Goal: Information Seeking & Learning: Learn about a topic

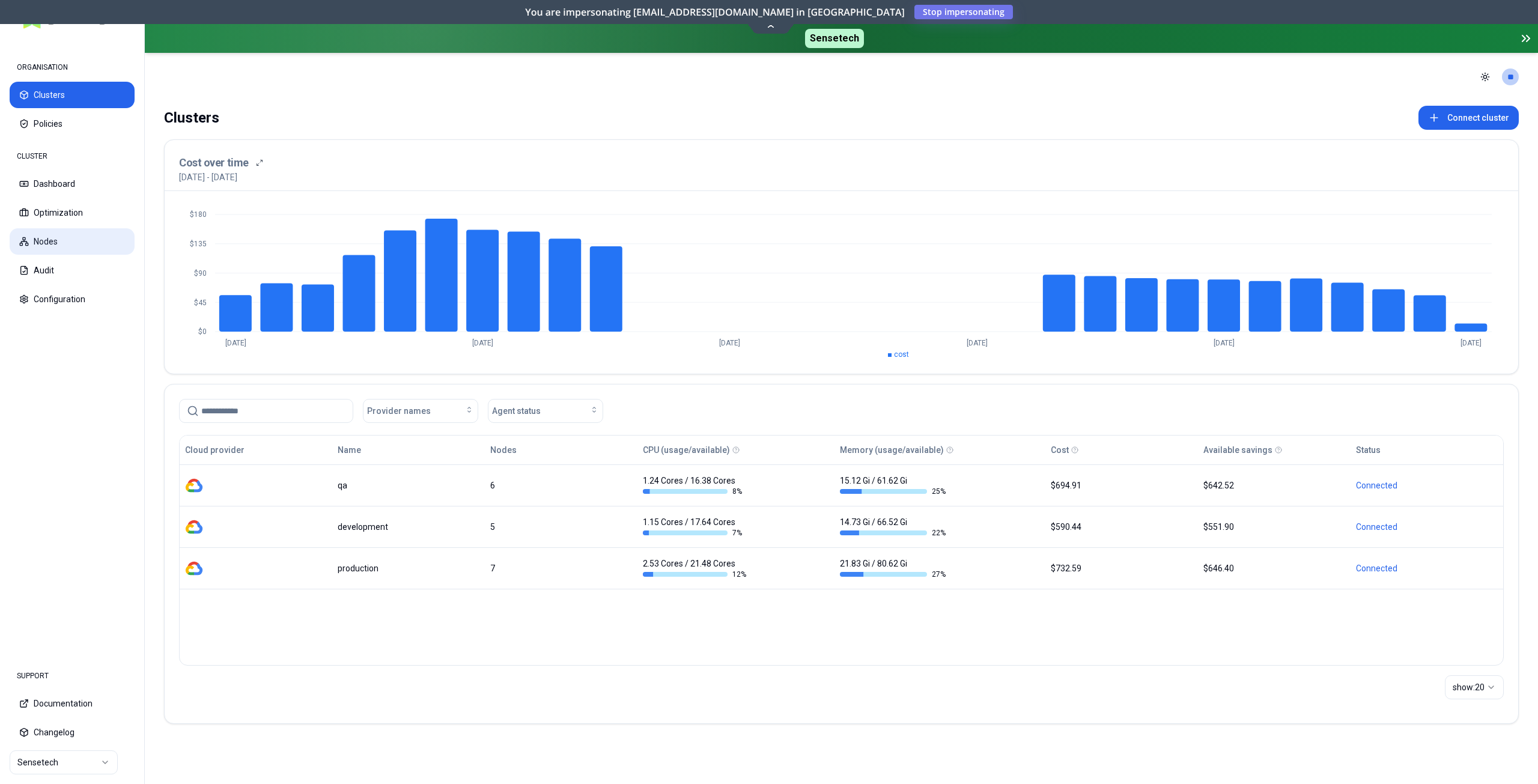
click at [60, 248] on button "Nodes" at bounding box center [72, 241] width 125 height 26
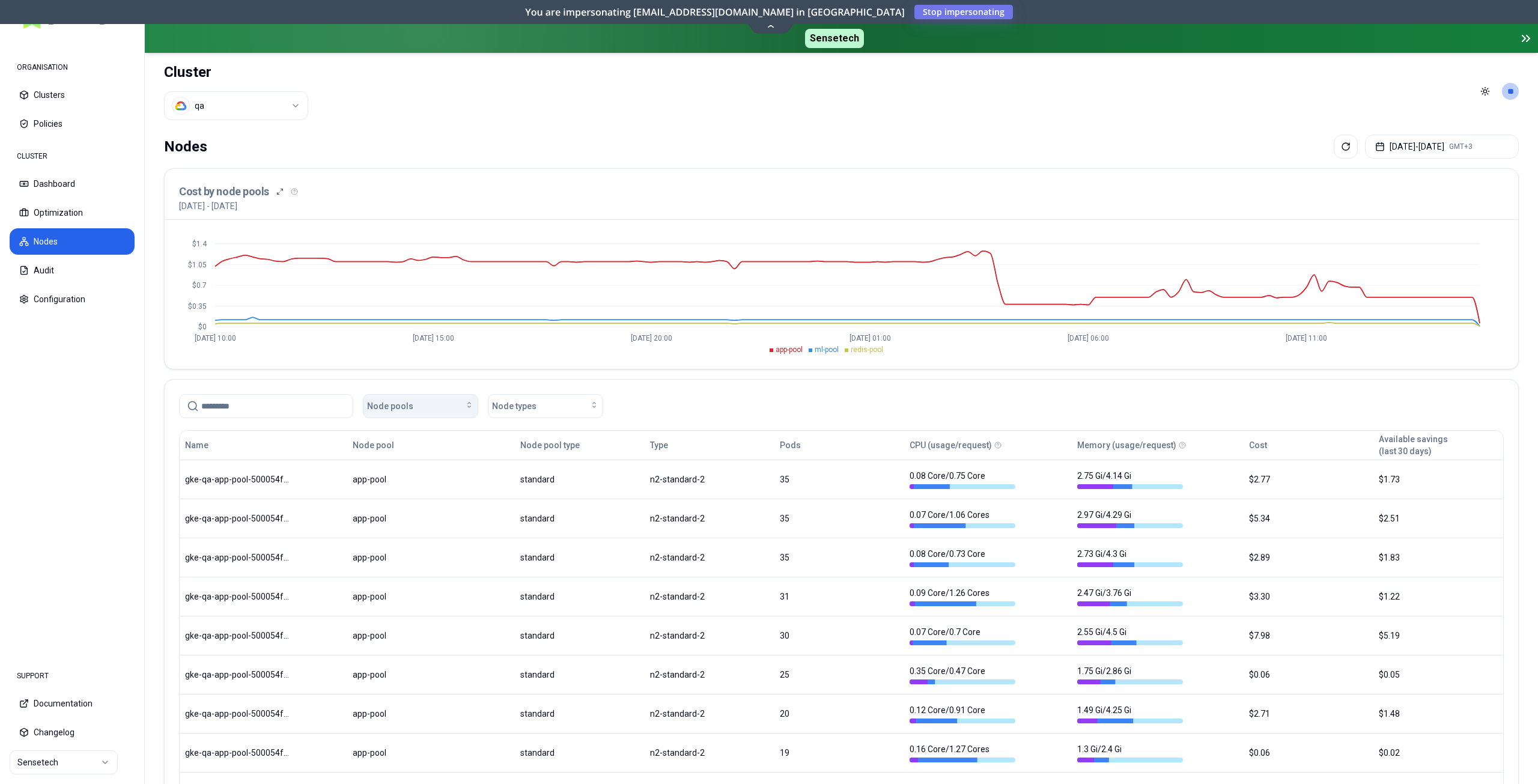
click at [427, 403] on div "Node pools" at bounding box center [421, 406] width 107 height 12
click at [416, 439] on div "app-pool" at bounding box center [423, 433] width 114 height 20
click at [791, 407] on div "app-pool Node types Clear filters" at bounding box center [841, 406] width 1325 height 24
click at [789, 352] on span "app-pool" at bounding box center [789, 349] width 27 height 8
click at [827, 351] on span "ml-pool" at bounding box center [827, 349] width 24 height 8
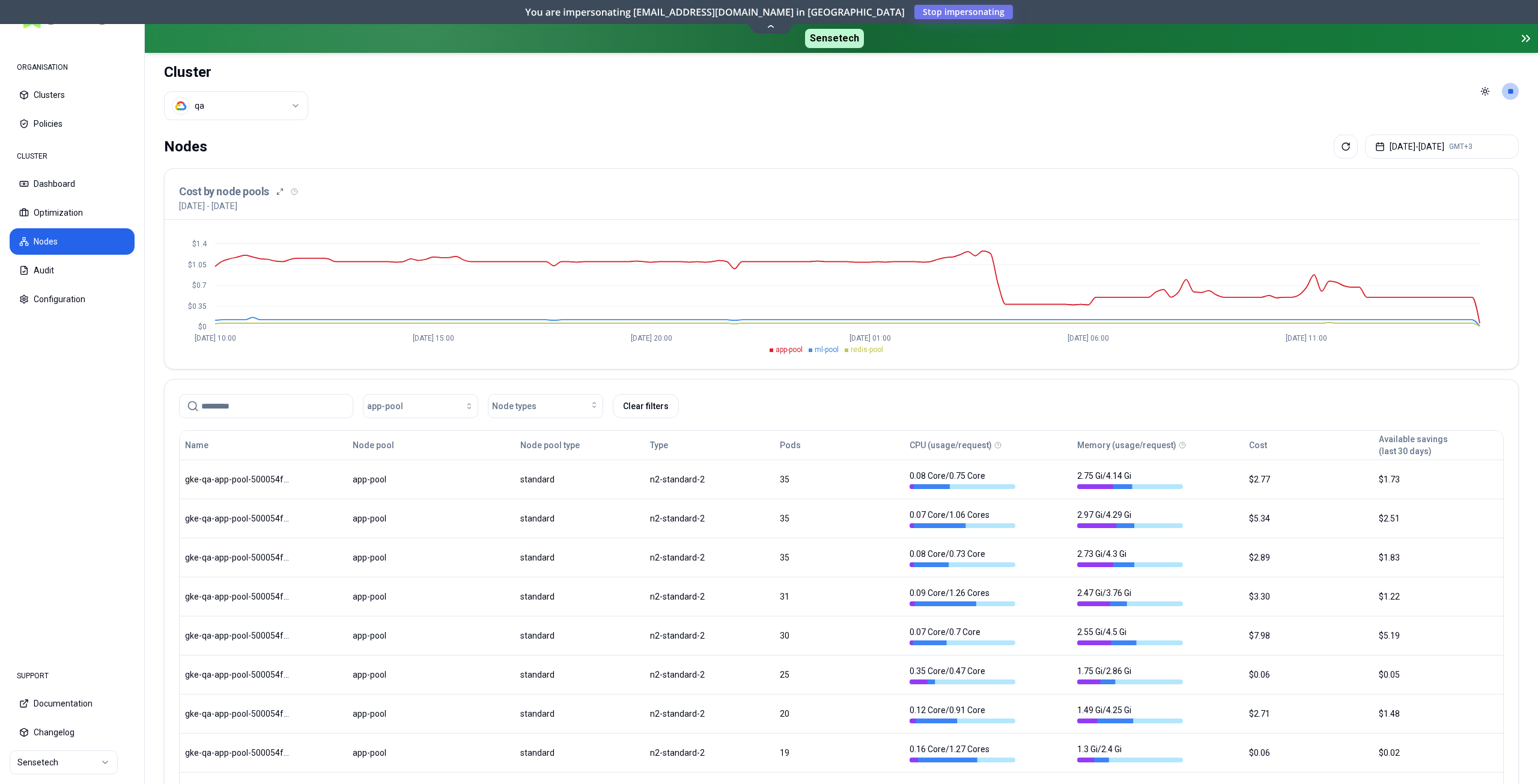
click at [851, 351] on li "redis-pool" at bounding box center [864, 349] width 38 height 10
click at [1430, 150] on button "[DATE] - [DATE] GMT+3" at bounding box center [1441, 146] width 154 height 24
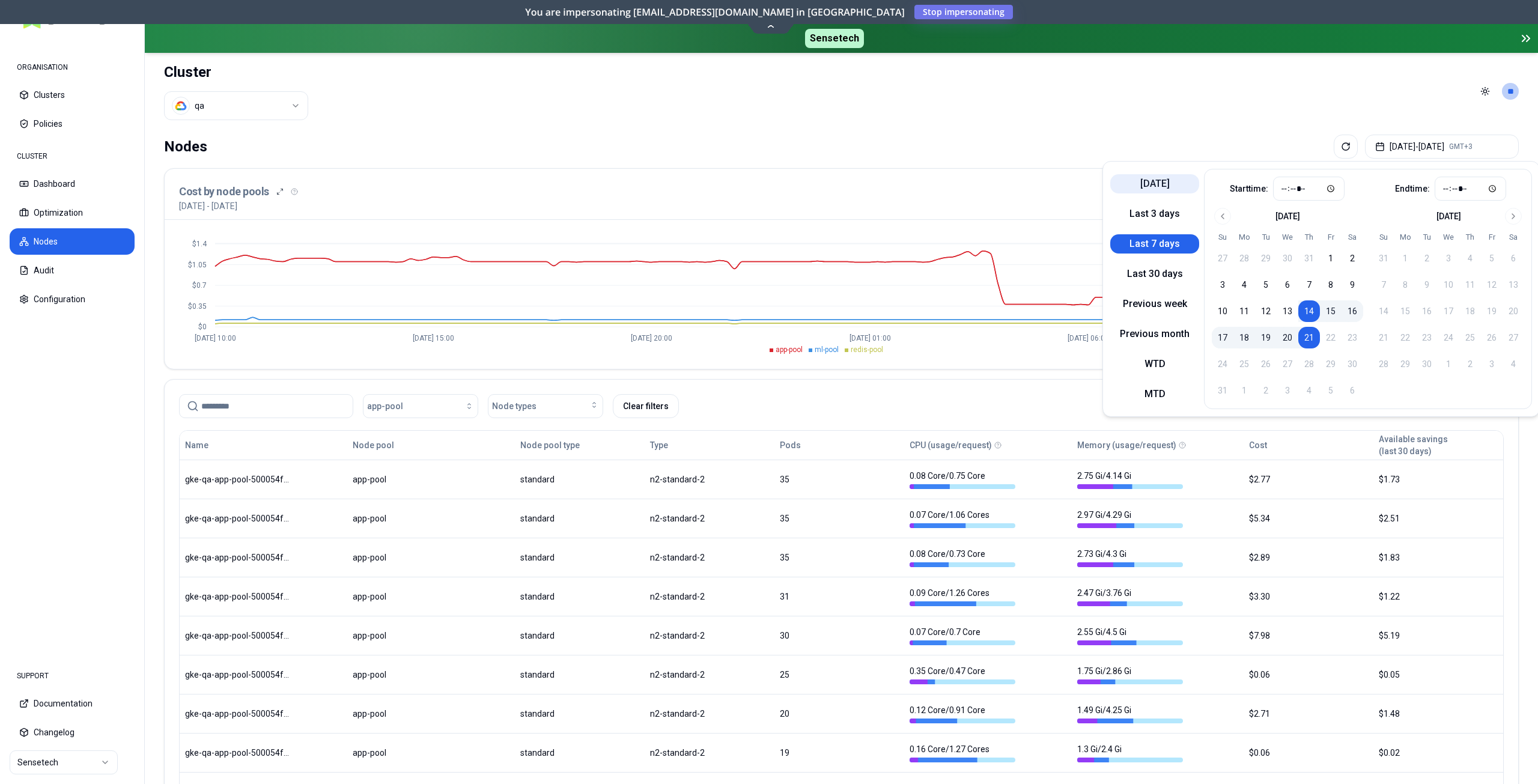
click at [1159, 187] on button "[DATE]" at bounding box center [1154, 184] width 89 height 20
type input "*****"
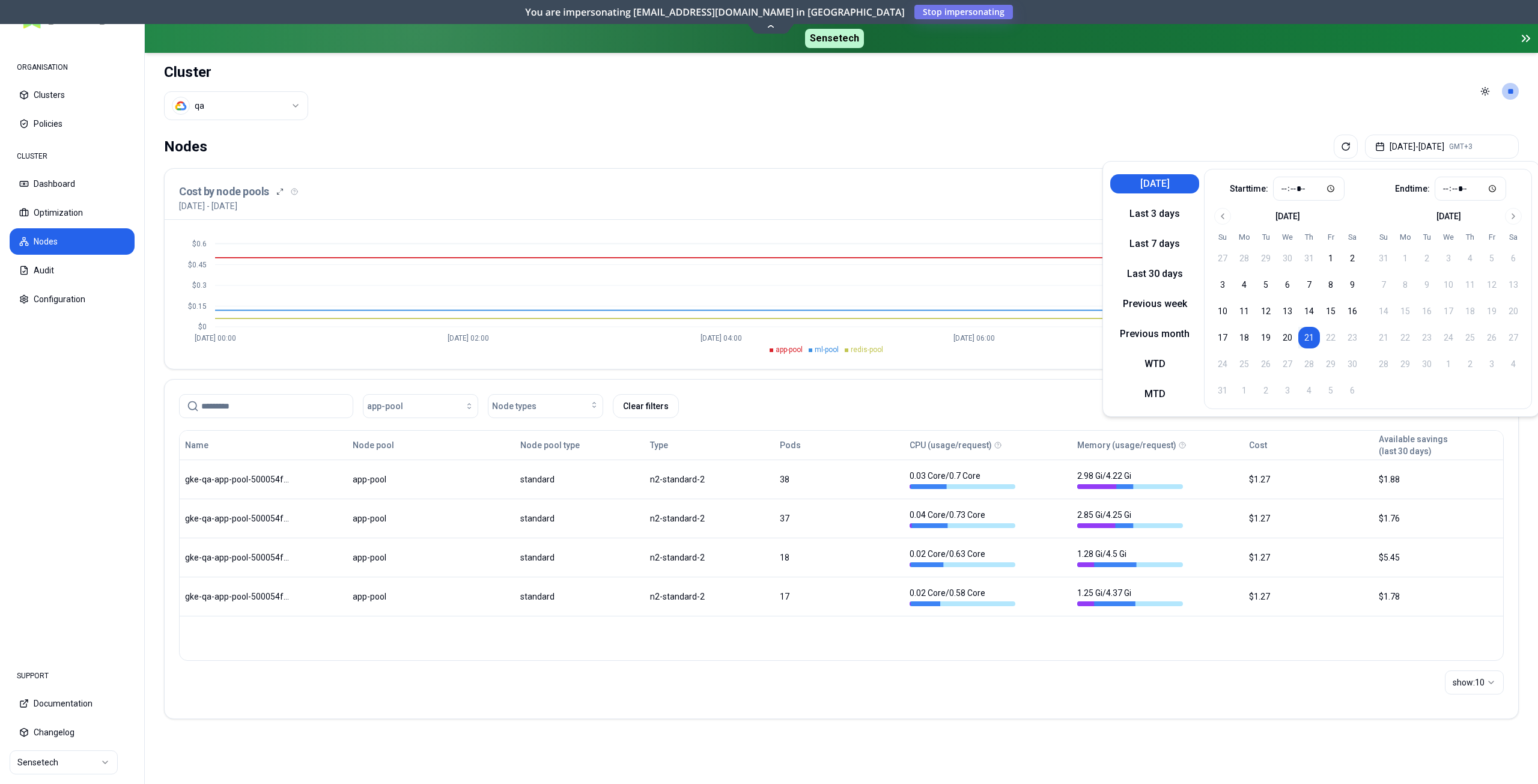
click at [966, 130] on div "Nodes [DATE] - [DATE] GMT+3 Cost by node pools [DATE] - [DATE] $0 $0.15 $0.3 $0…" at bounding box center [841, 434] width 1393 height 608
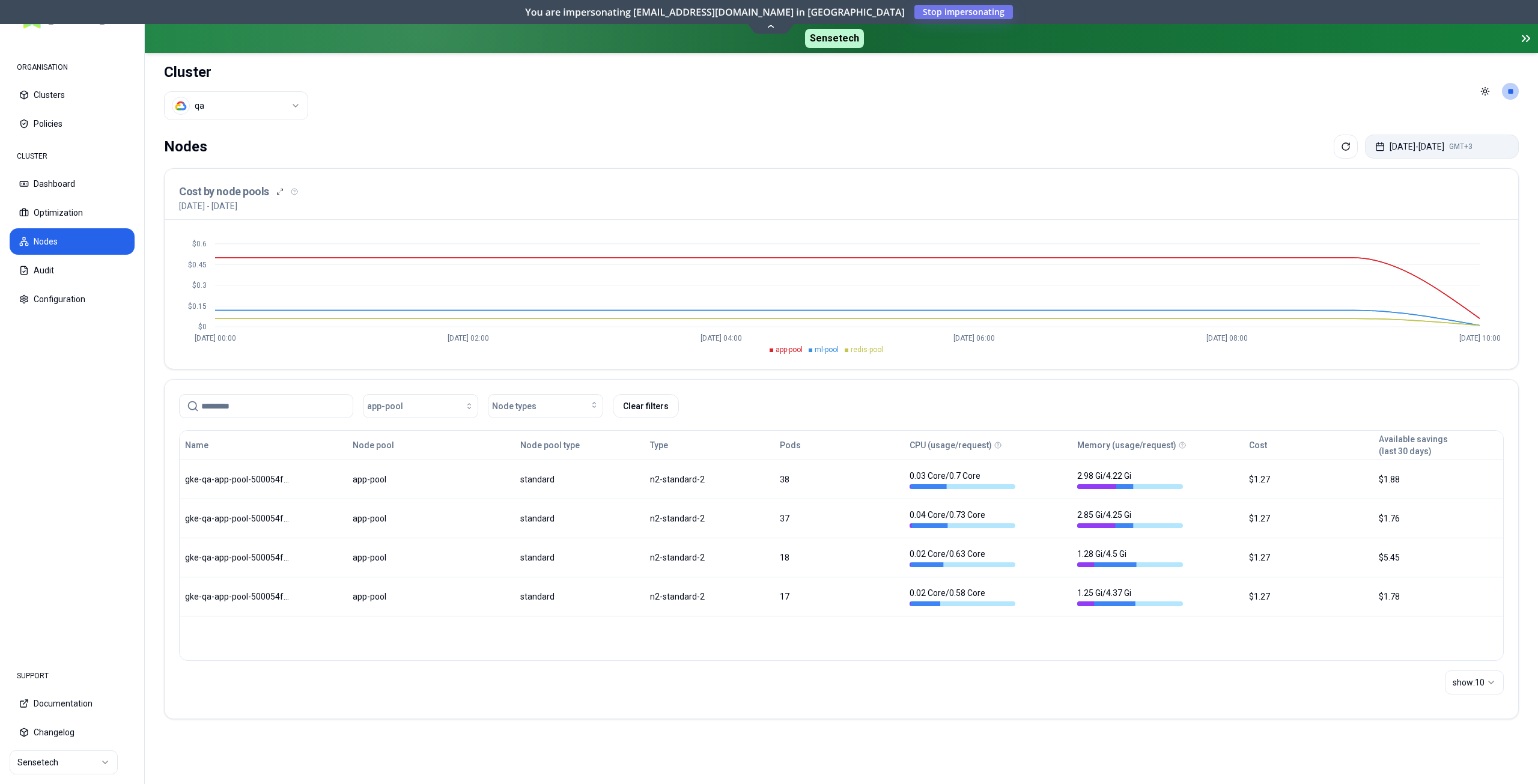
click at [1390, 143] on button "[DATE] - [DATE] GMT+3" at bounding box center [1441, 146] width 154 height 24
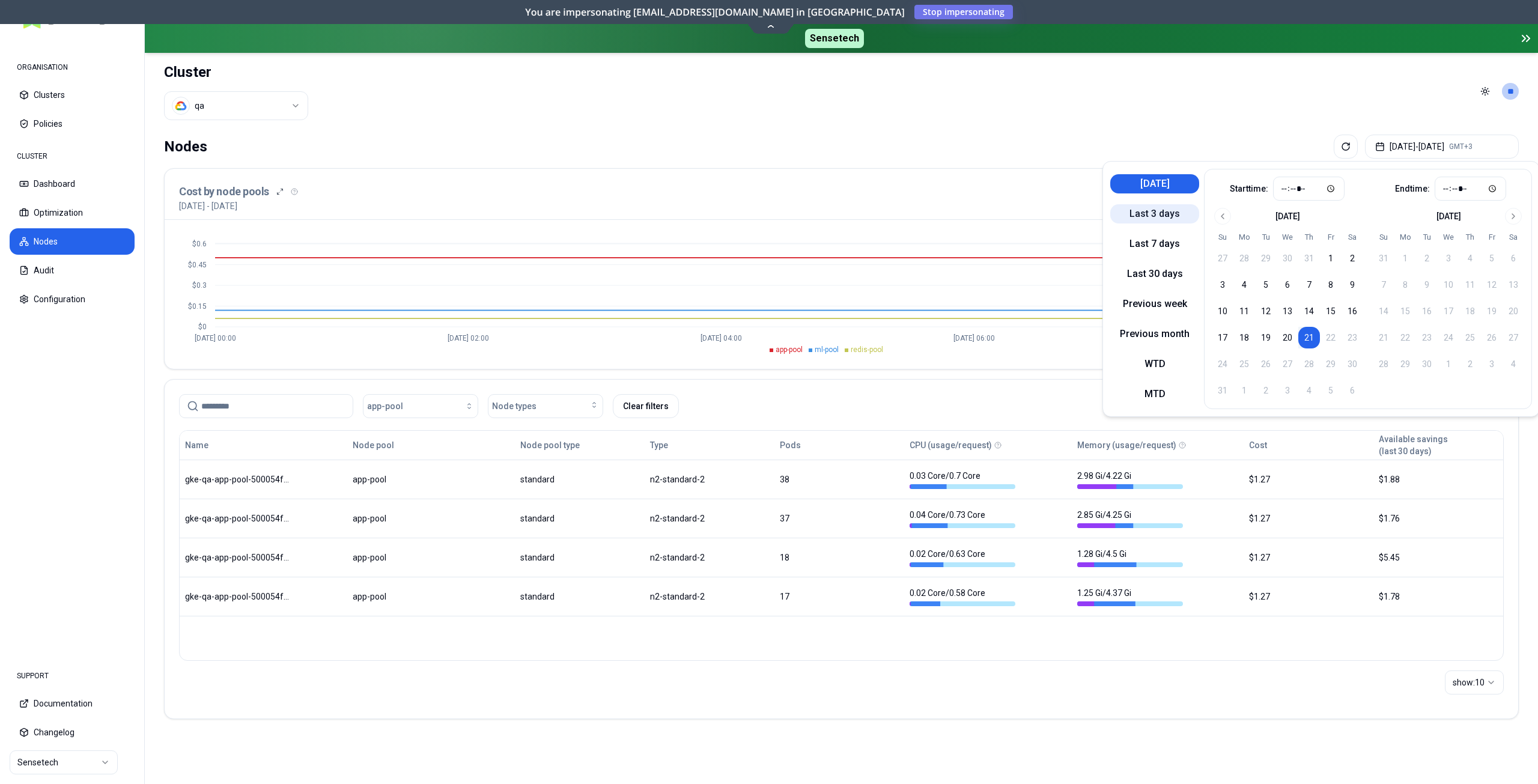
click at [1176, 218] on button "Last 3 days" at bounding box center [1154, 214] width 89 height 20
type input "*****"
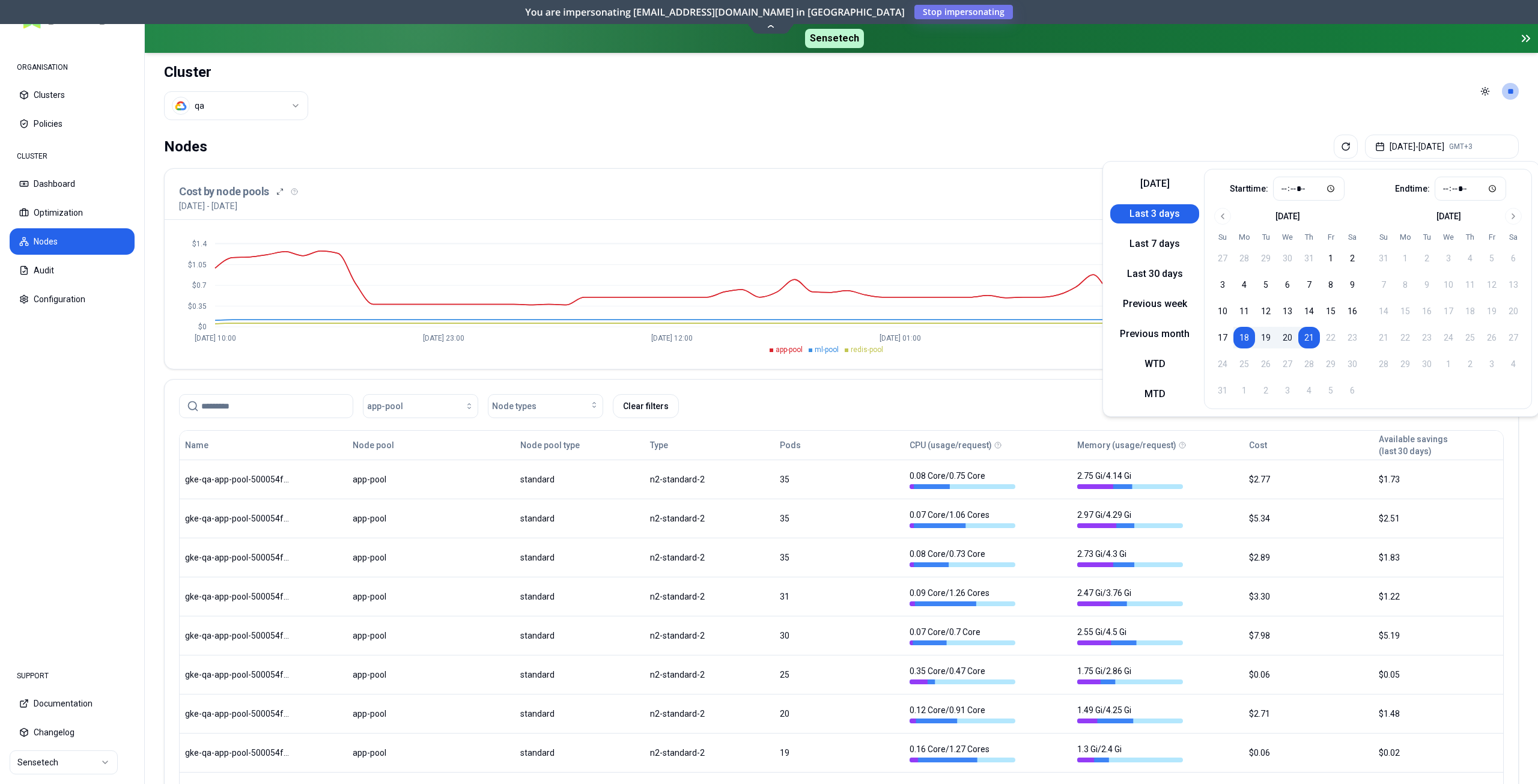
click at [1119, 116] on header "Cluster qa Toggle theme **" at bounding box center [841, 91] width 1393 height 77
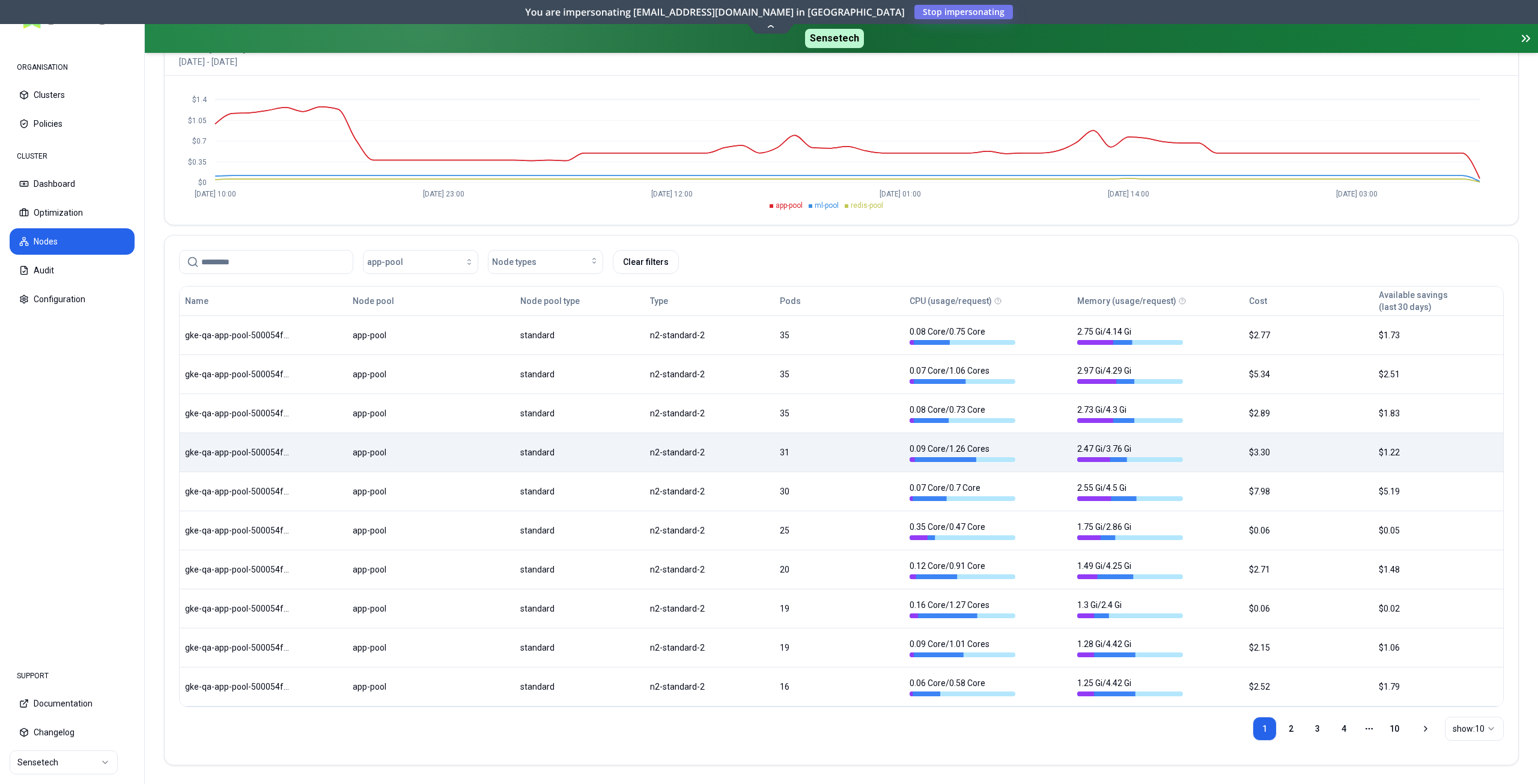
scroll to position [145, 0]
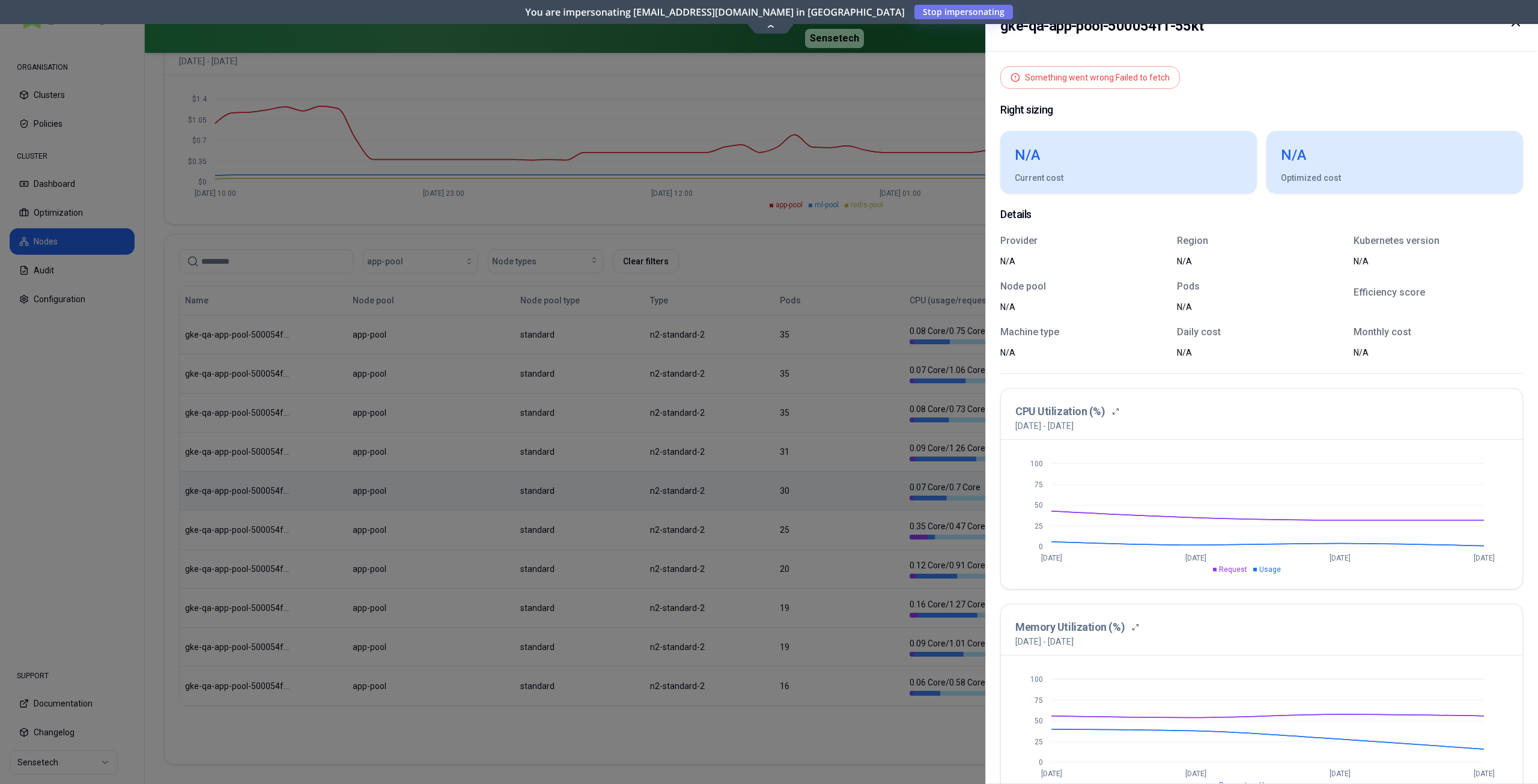
click at [930, 117] on div at bounding box center [769, 392] width 1538 height 784
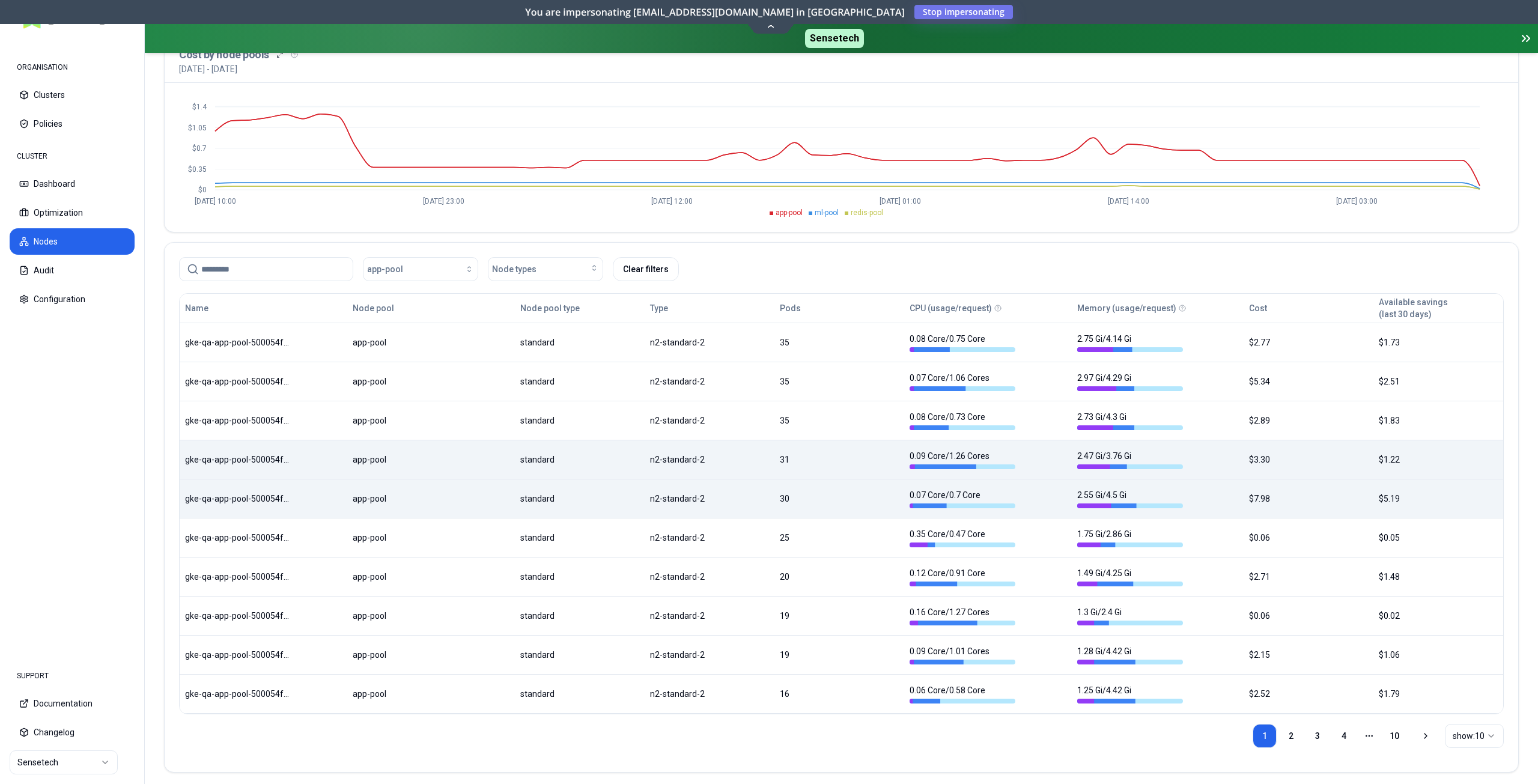
scroll to position [145, 0]
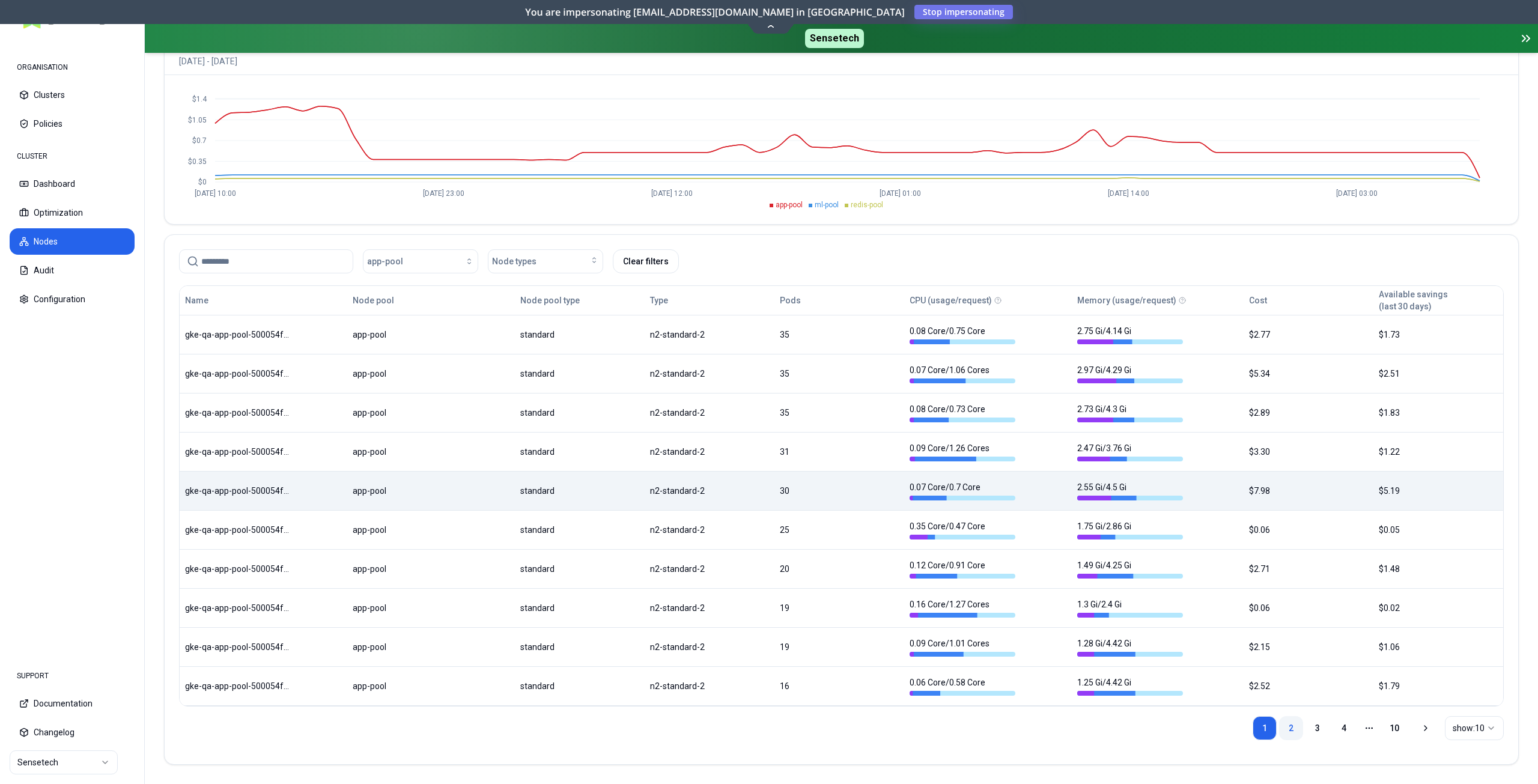
click at [1293, 728] on link "2" at bounding box center [1291, 728] width 24 height 24
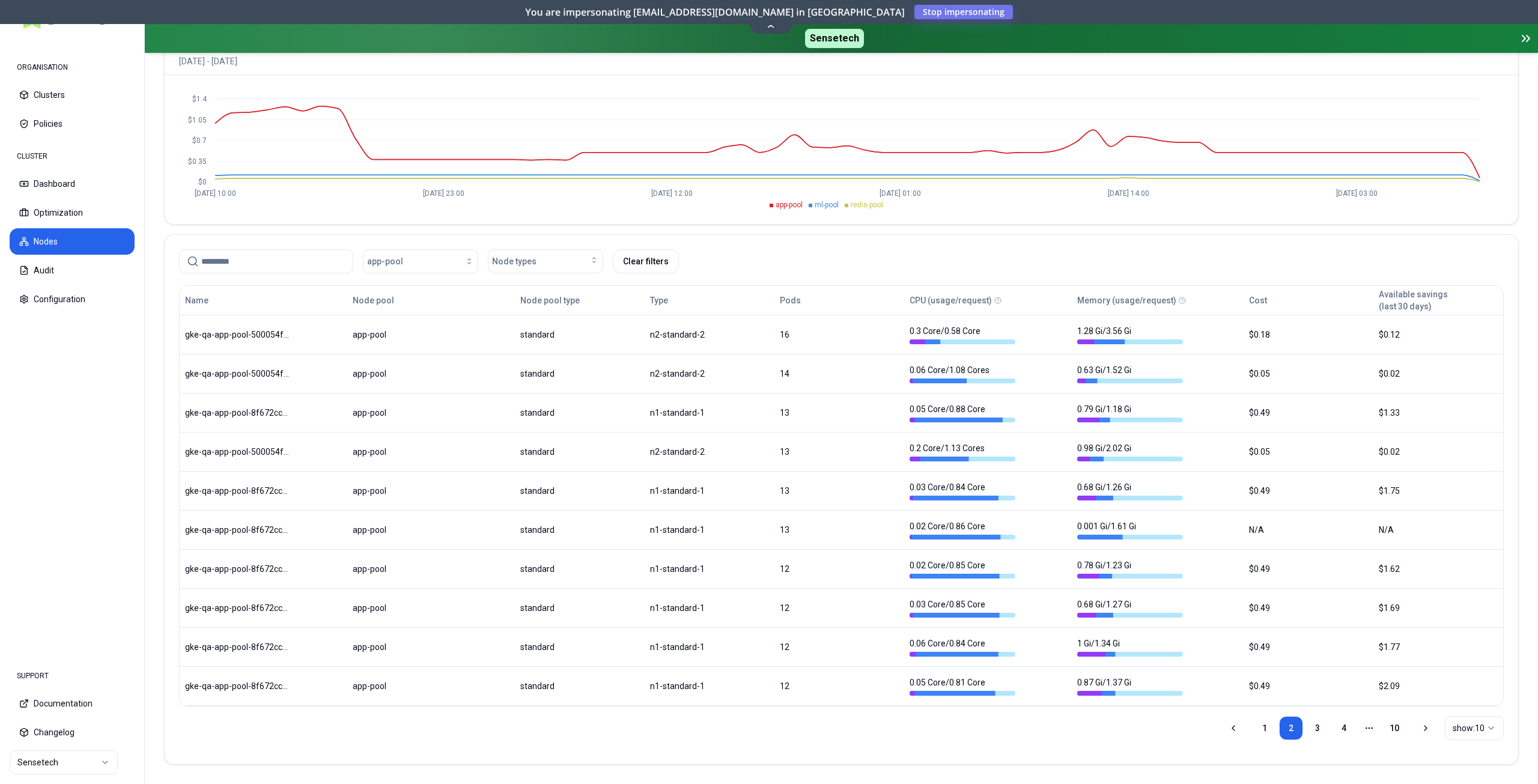
click at [1461, 733] on html "ORGANISATION Clusters Policies CLUSTER Dashboard Optimization Nodes Audit Confi…" at bounding box center [769, 392] width 1538 height 784
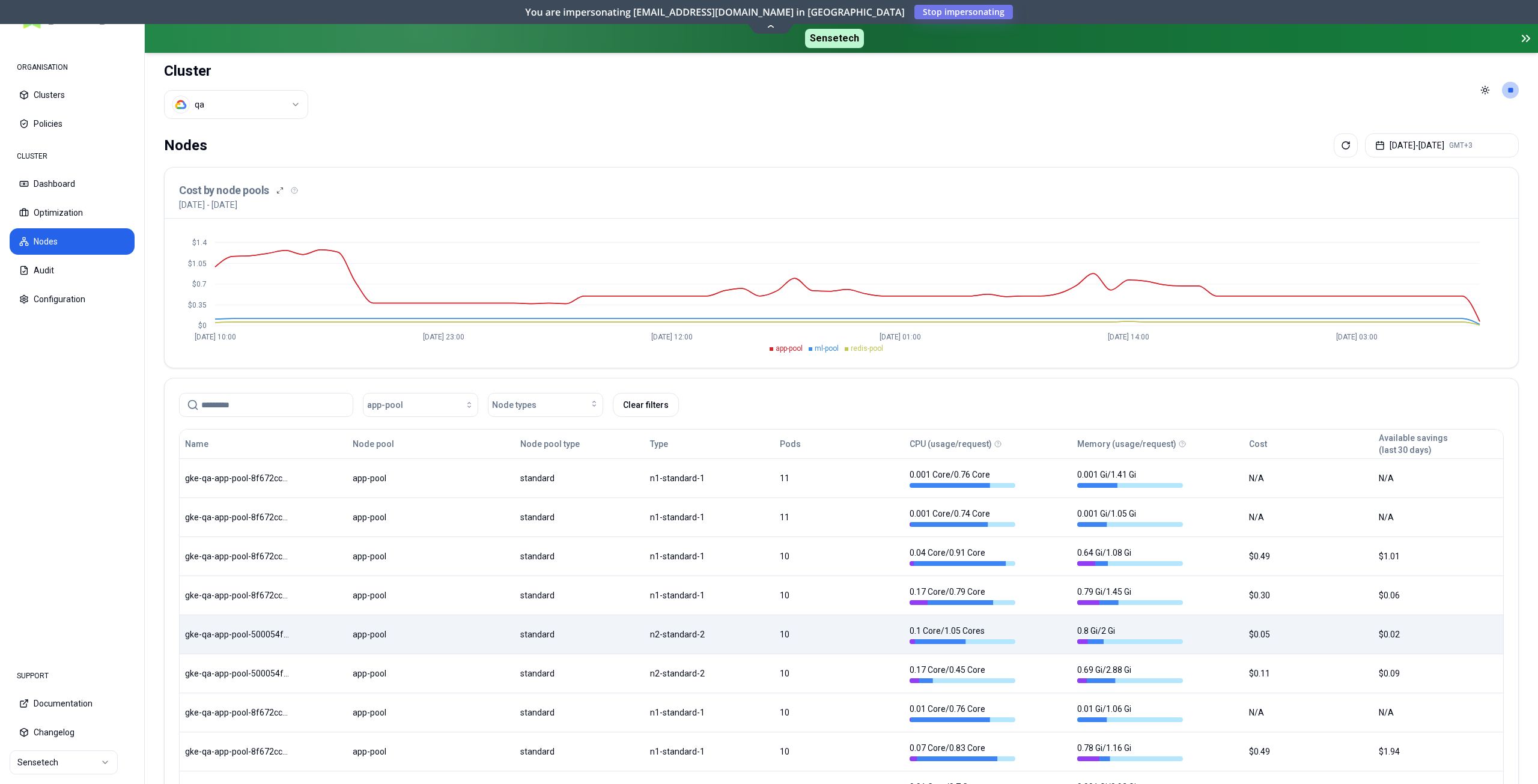
scroll to position [0, 0]
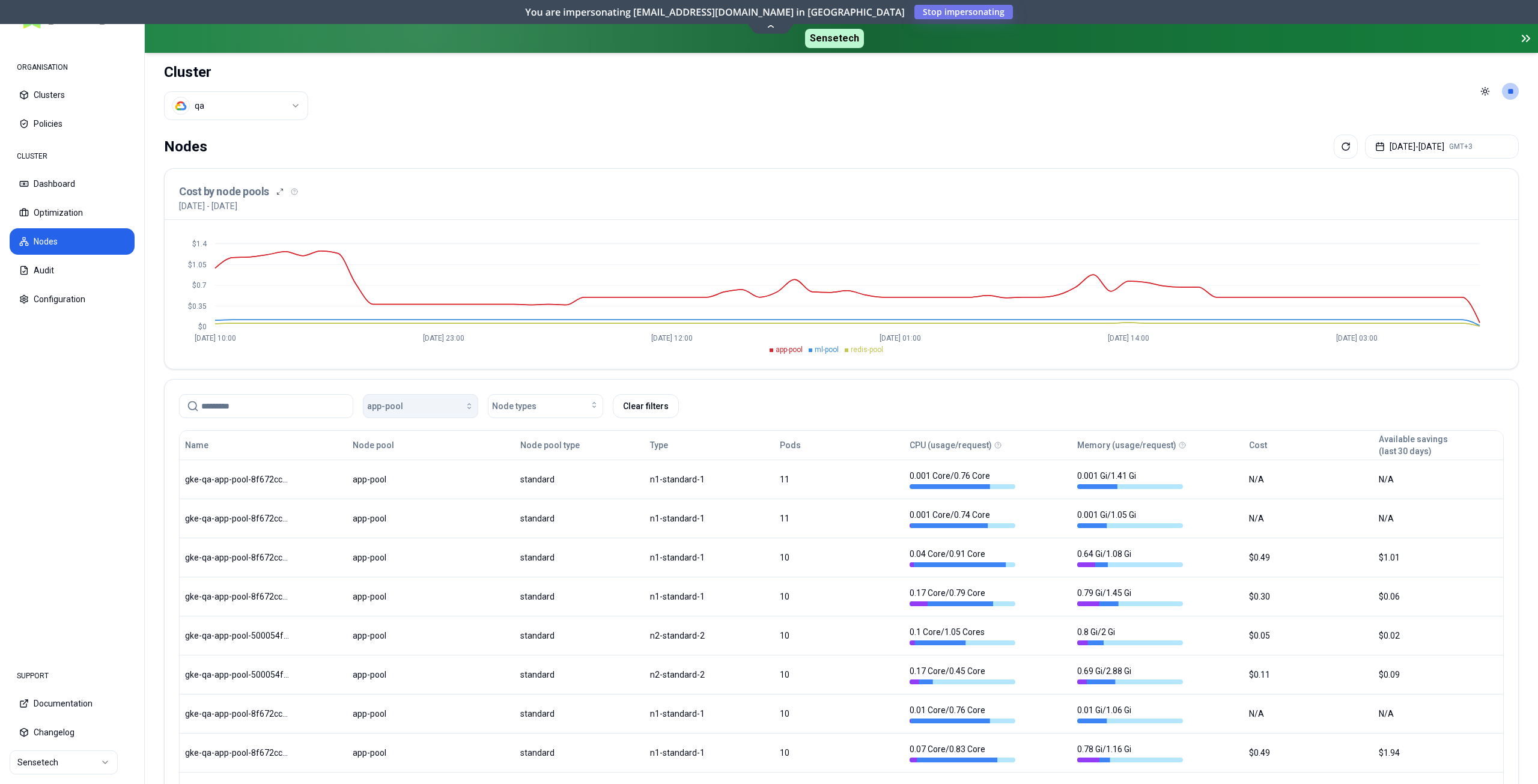
click at [445, 410] on div "button" at bounding box center [439, 406] width 71 height 10
click at [183, 107] on html "ORGANISATION Clusters Policies CLUSTER Dashboard Optimization Nodes Audit Confi…" at bounding box center [769, 392] width 1538 height 784
click at [366, 119] on html "ORGANISATION Clusters Policies CLUSTER Dashboard Optimization Nodes Audit Confi…" at bounding box center [769, 392] width 1538 height 784
click at [53, 101] on button "Clusters" at bounding box center [72, 95] width 125 height 26
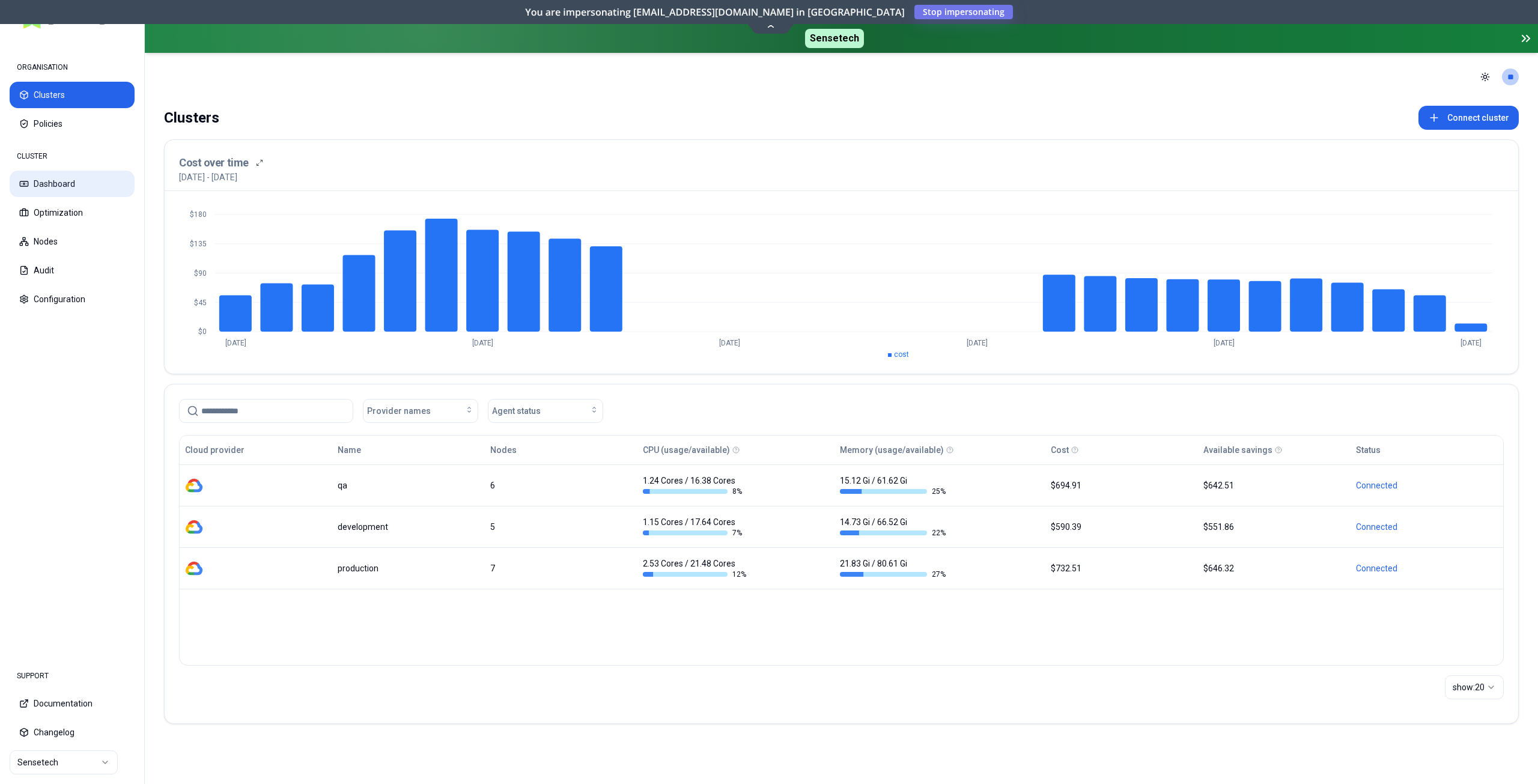
click at [52, 190] on button "Dashboard" at bounding box center [72, 183] width 125 height 26
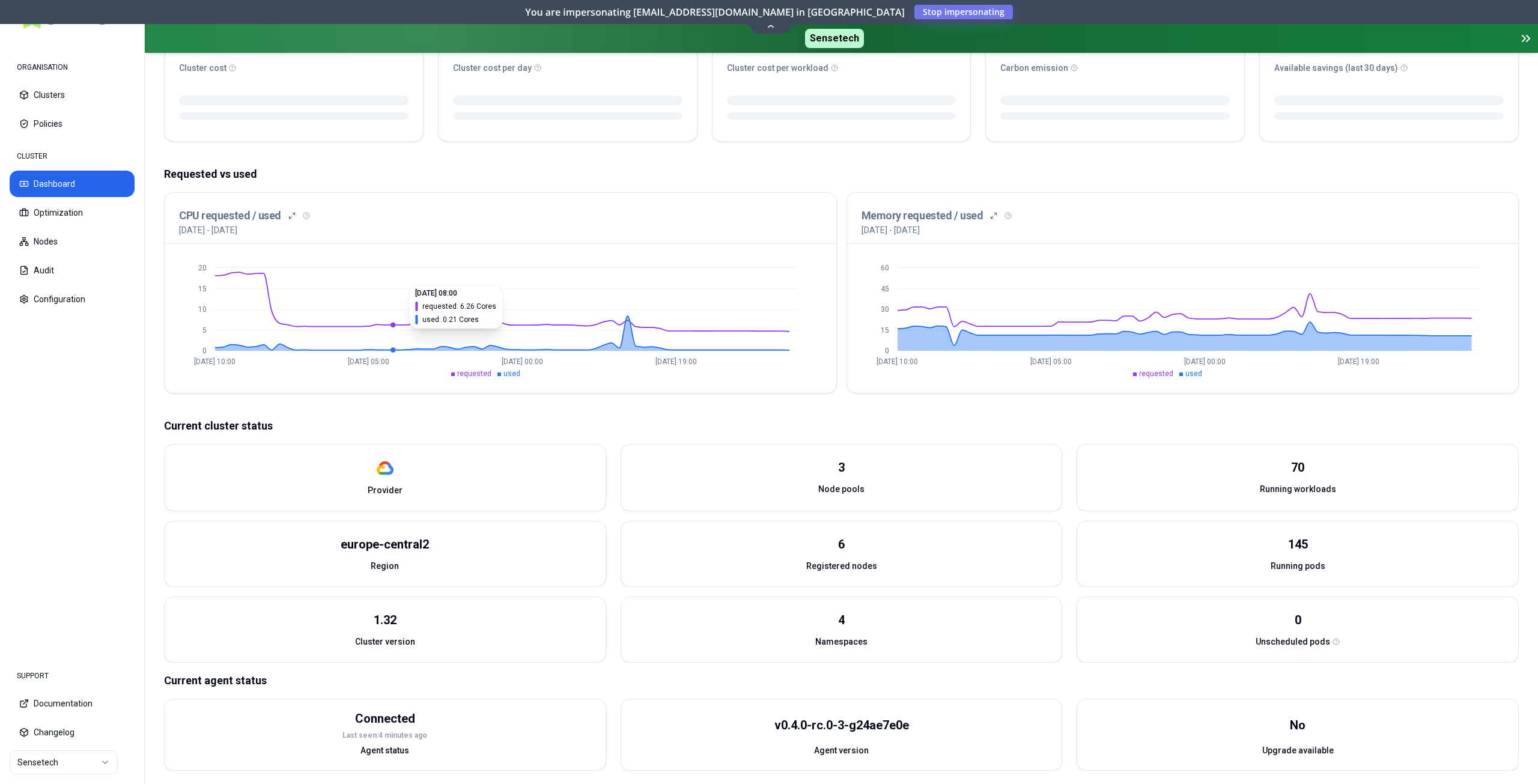
scroll to position [161, 0]
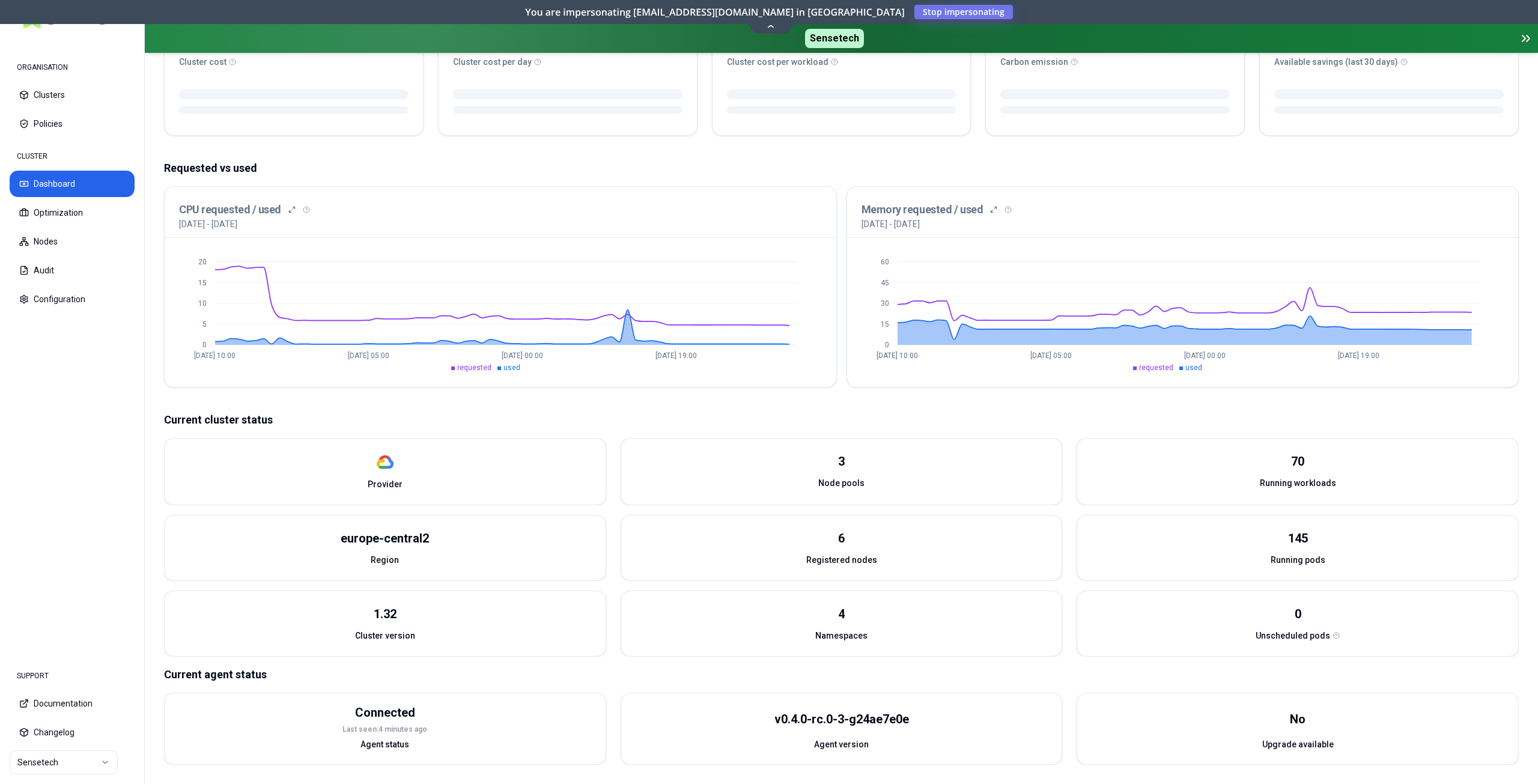
click at [387, 464] on img at bounding box center [385, 462] width 18 height 18
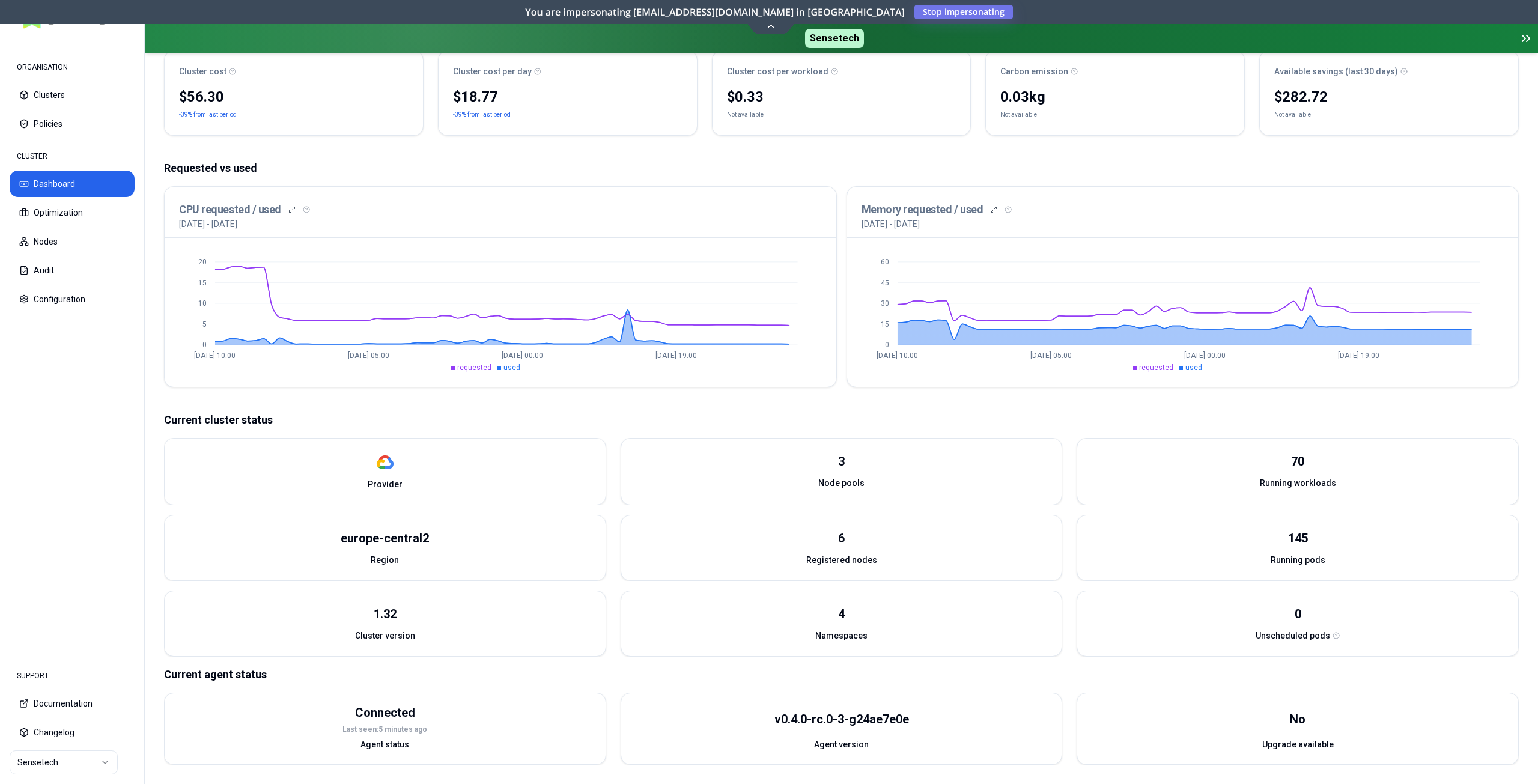
scroll to position [152, 0]
click at [380, 464] on img at bounding box center [385, 462] width 18 height 18
click at [383, 469] on img at bounding box center [385, 462] width 18 height 18
click at [56, 234] on button "Nodes" at bounding box center [72, 241] width 125 height 26
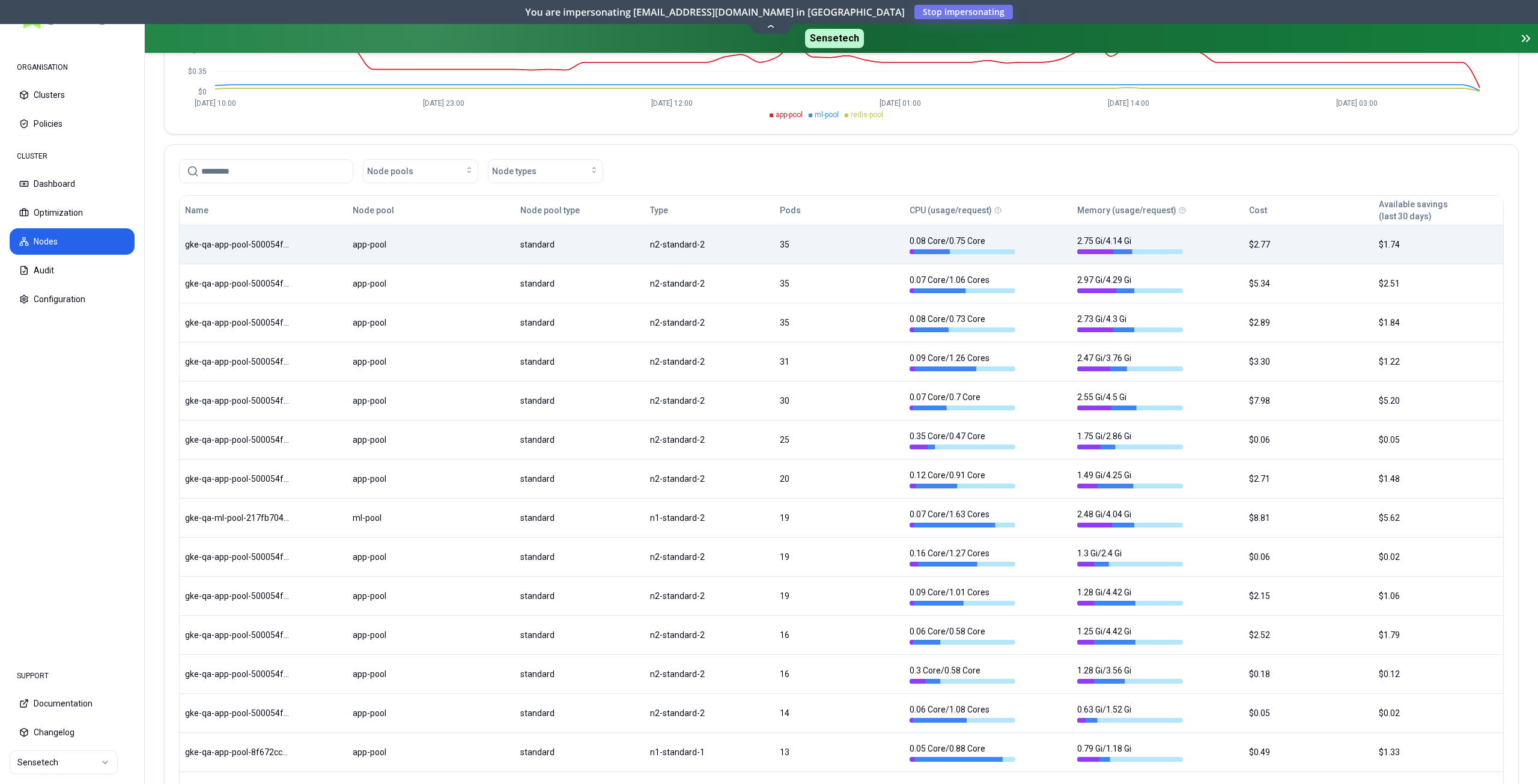
scroll to position [240, 0]
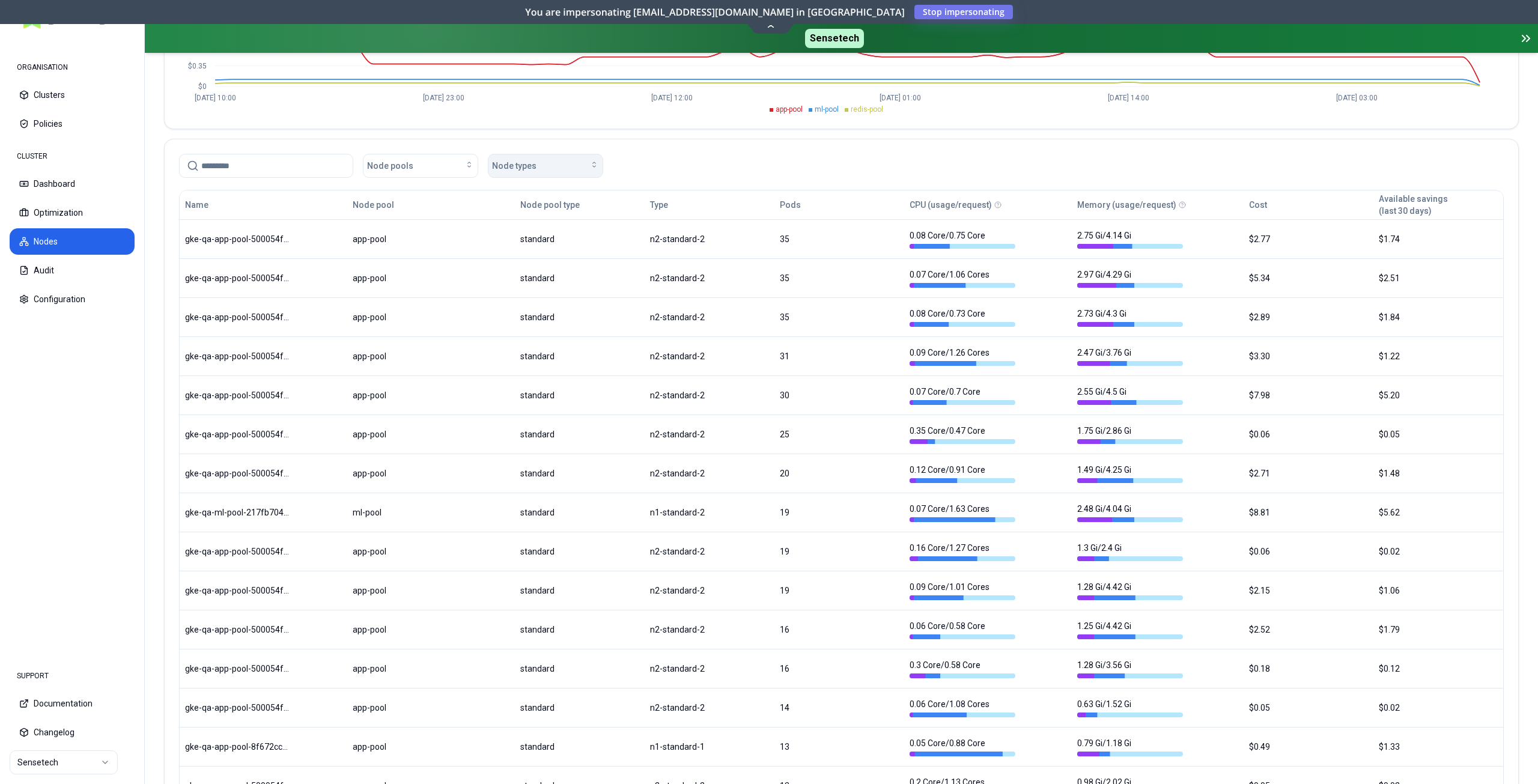
click at [529, 173] on button "Node types" at bounding box center [546, 166] width 116 height 24
click at [710, 162] on div "Node pools Node types" at bounding box center [841, 166] width 1325 height 24
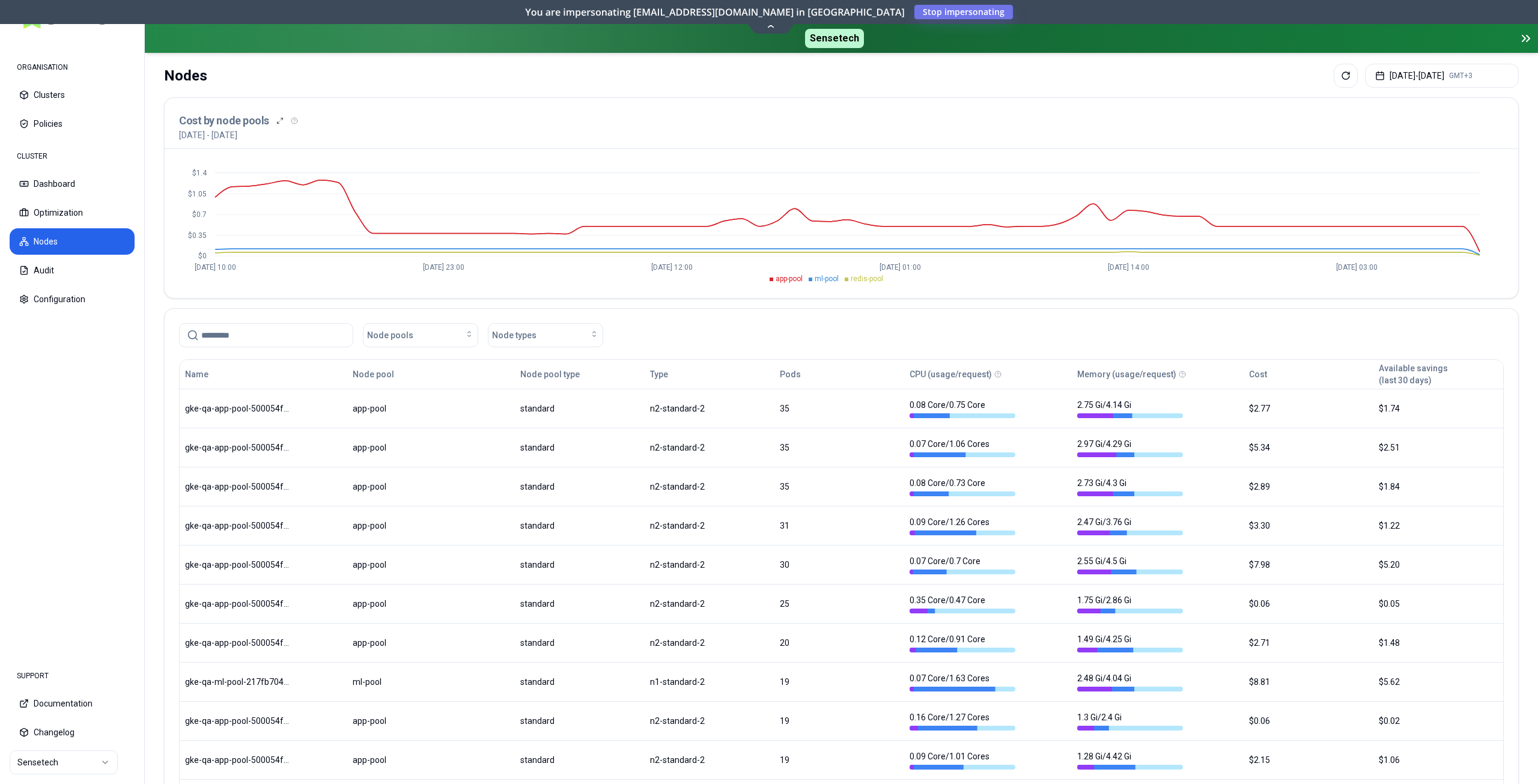
scroll to position [60, 0]
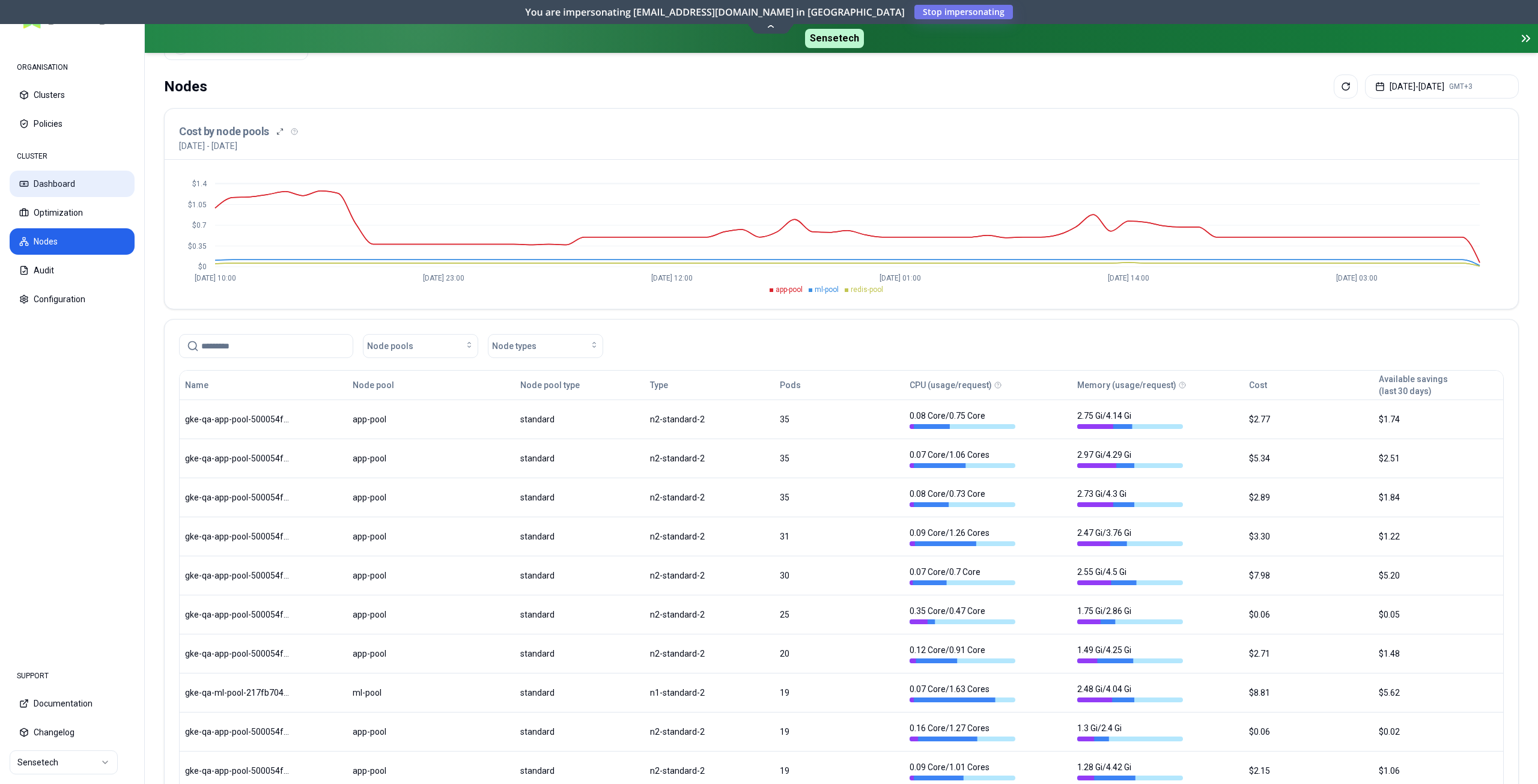
click at [53, 186] on button "Dashboard" at bounding box center [72, 183] width 125 height 26
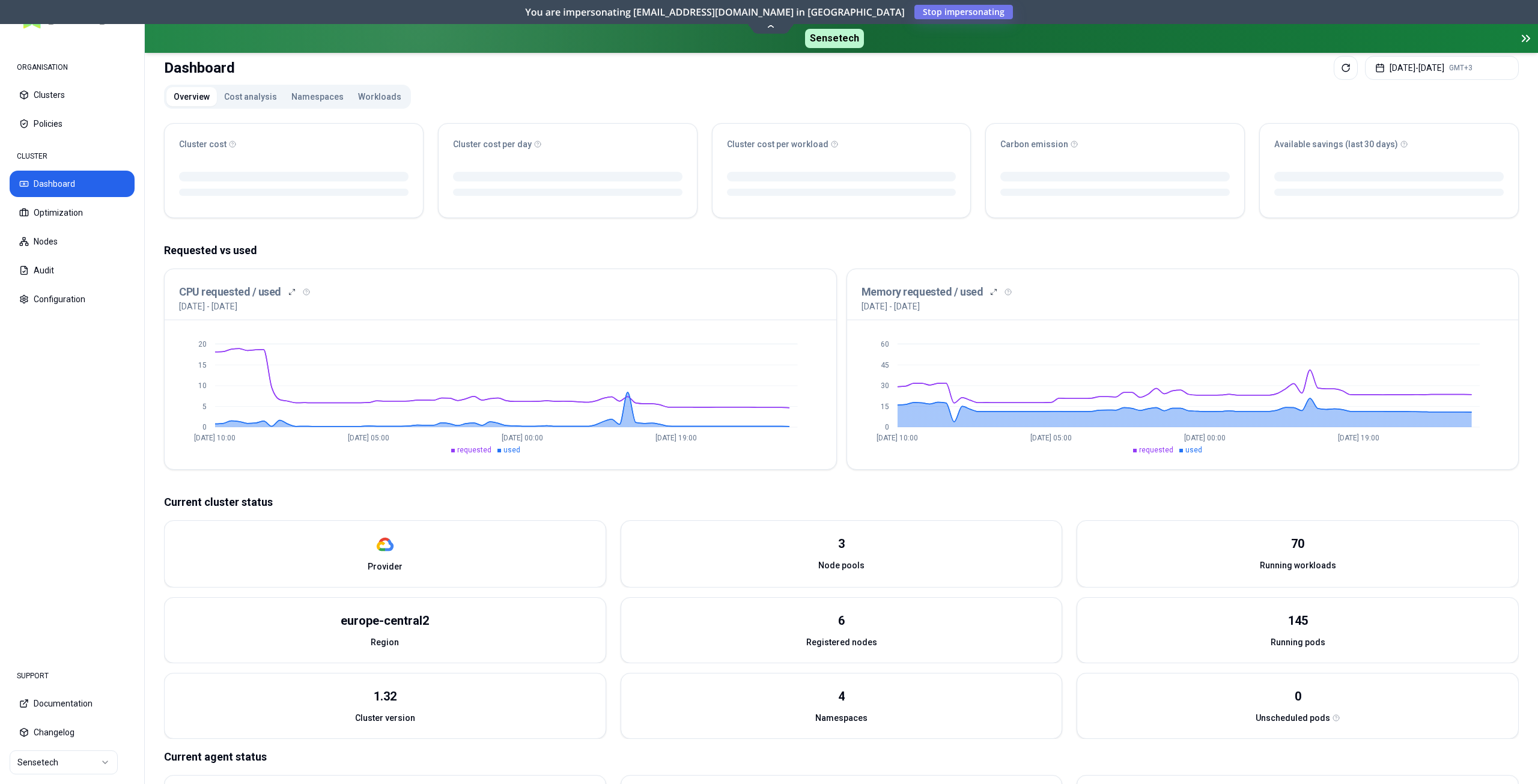
scroll to position [161, 0]
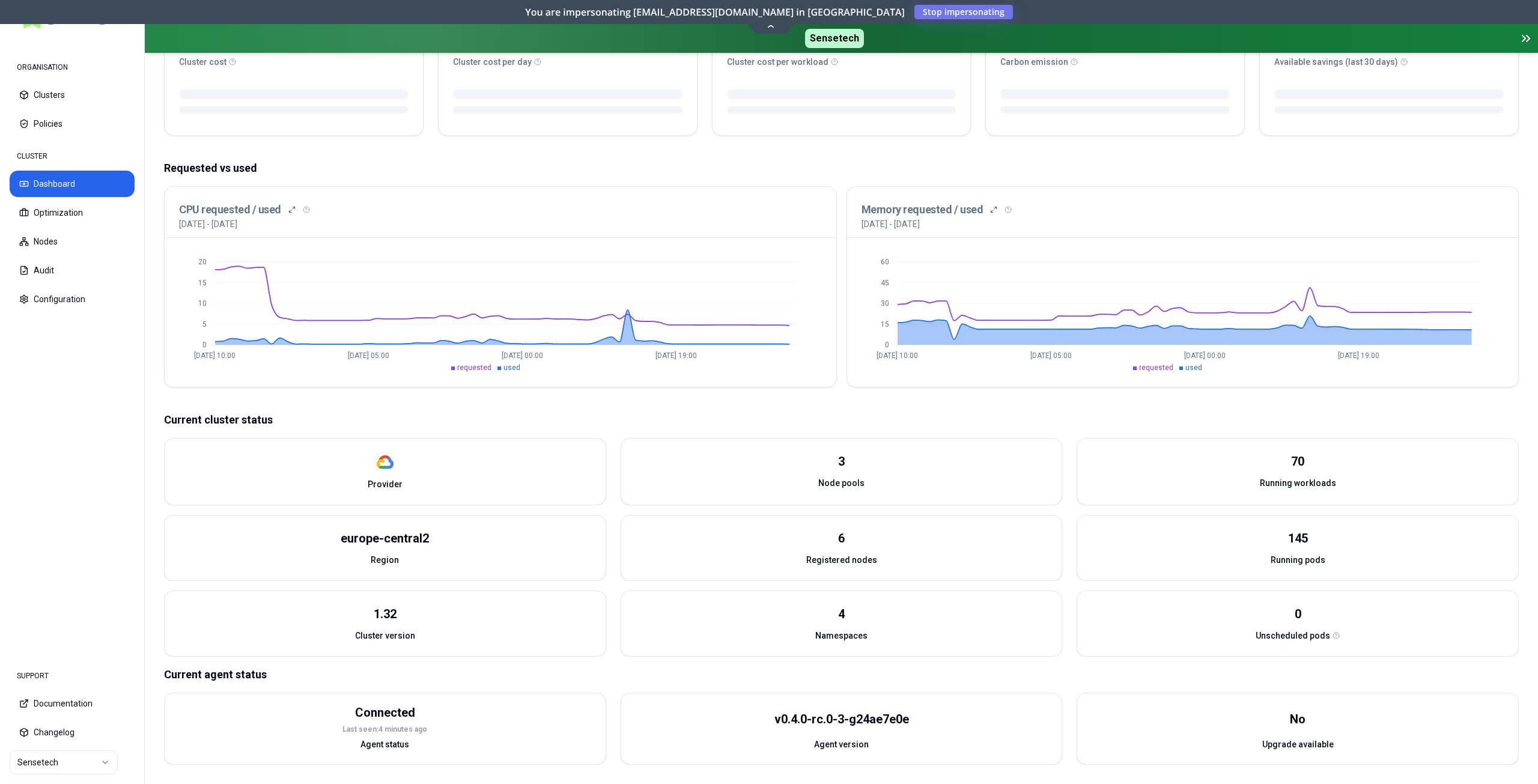
click at [824, 561] on span "Registered nodes" at bounding box center [842, 560] width 71 height 12
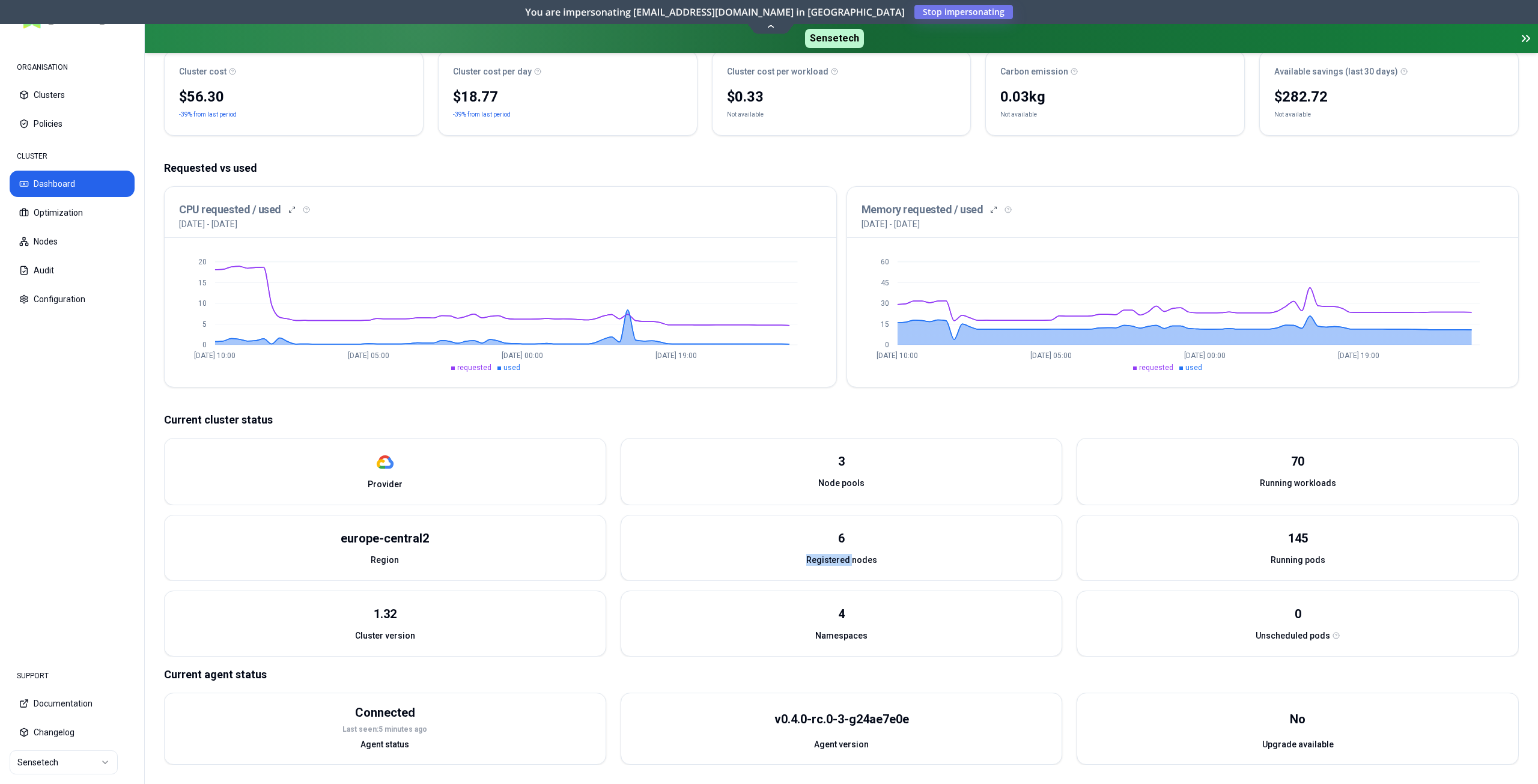
scroll to position [152, 0]
click at [74, 246] on button "Nodes" at bounding box center [72, 241] width 125 height 26
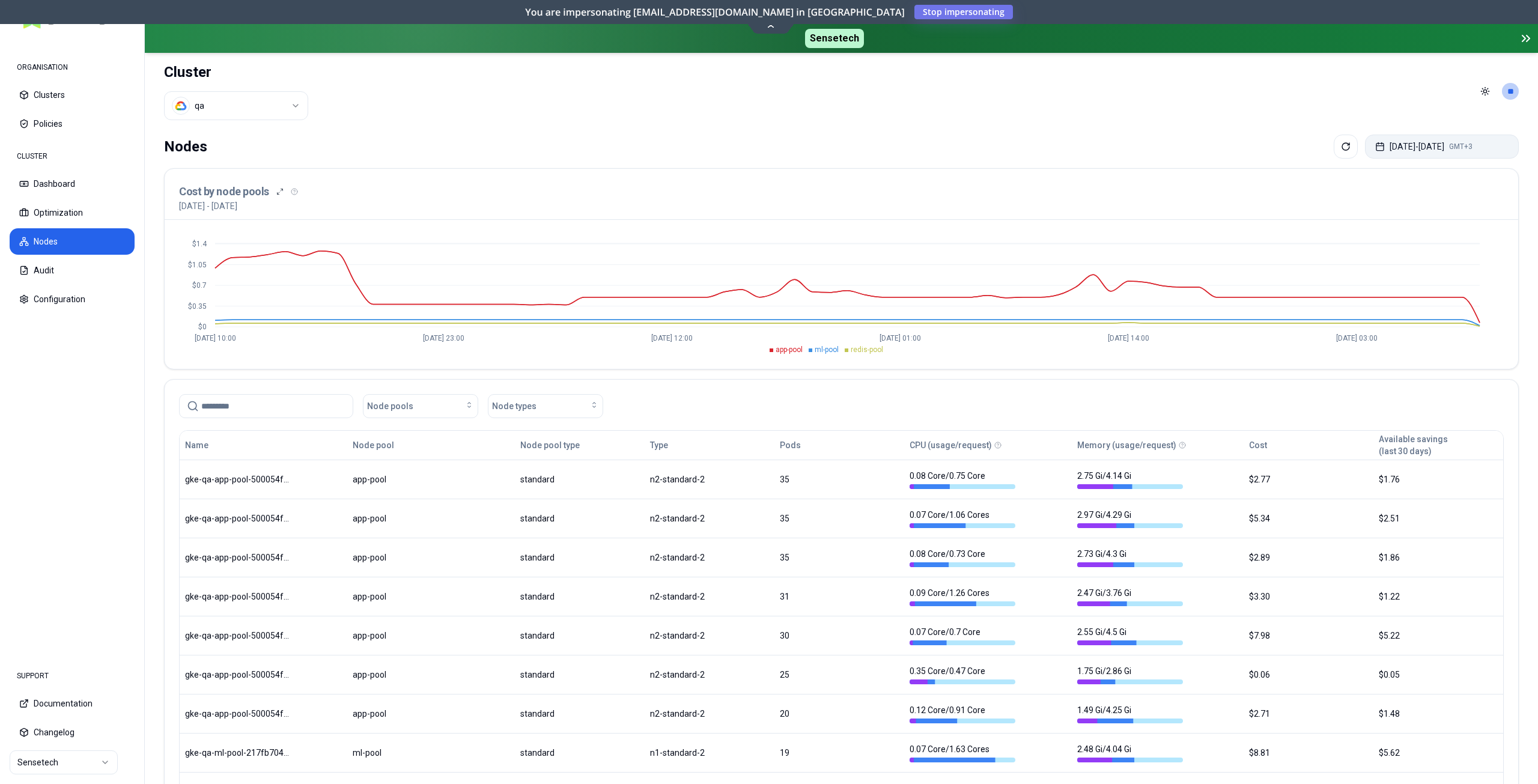
click at [1392, 149] on button "[DATE] - [DATE] GMT+3" at bounding box center [1441, 146] width 154 height 24
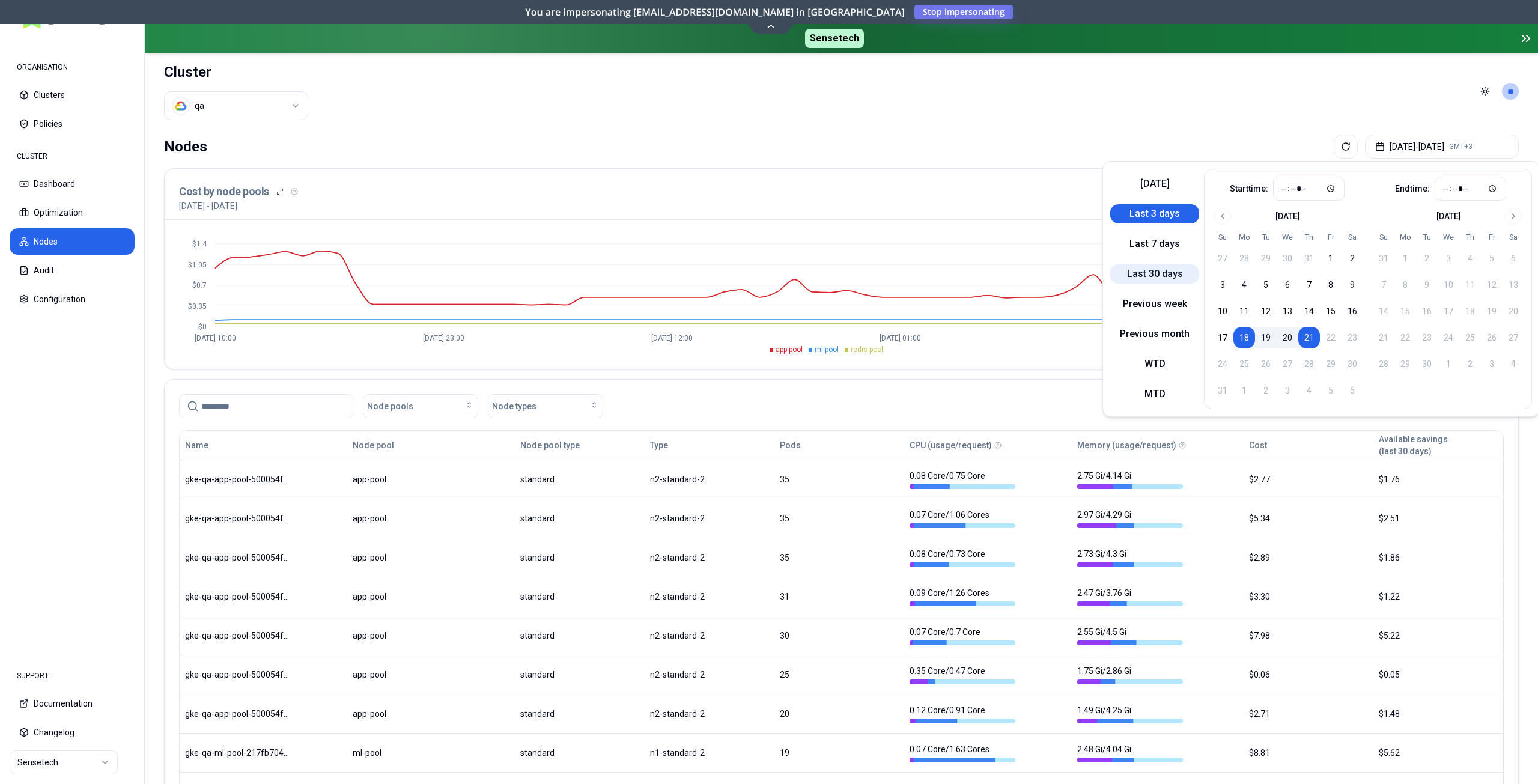
click at [1166, 269] on button "Last 30 days" at bounding box center [1154, 274] width 89 height 20
type input "*****"
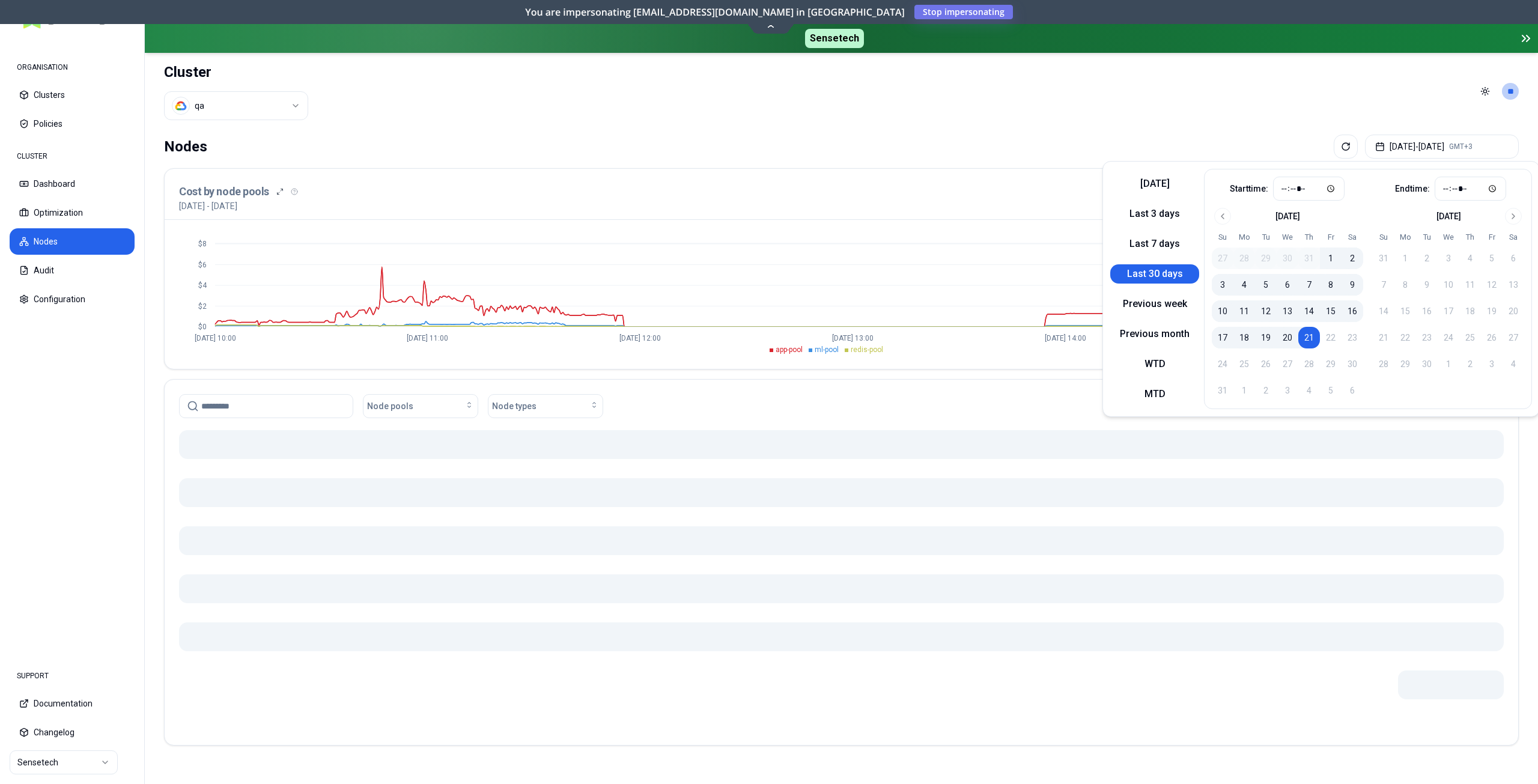
click at [890, 83] on header "Cluster qa Toggle theme **" at bounding box center [841, 91] width 1393 height 77
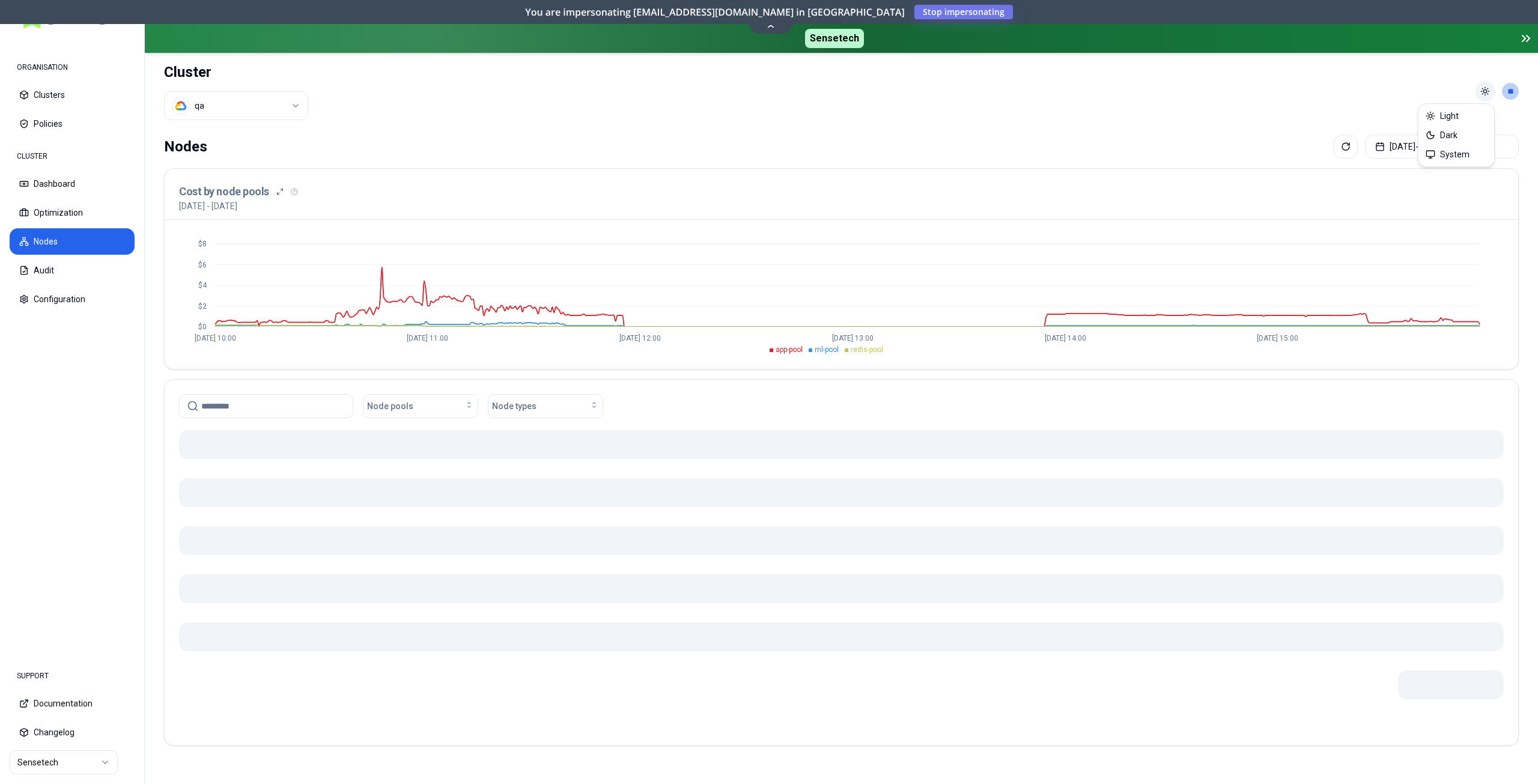
click at [1482, 92] on html "ORGANISATION Clusters Policies CLUSTER Dashboard Optimization Nodes Audit Confi…" at bounding box center [769, 392] width 1538 height 784
click at [1471, 137] on div "Dark" at bounding box center [1456, 135] width 71 height 20
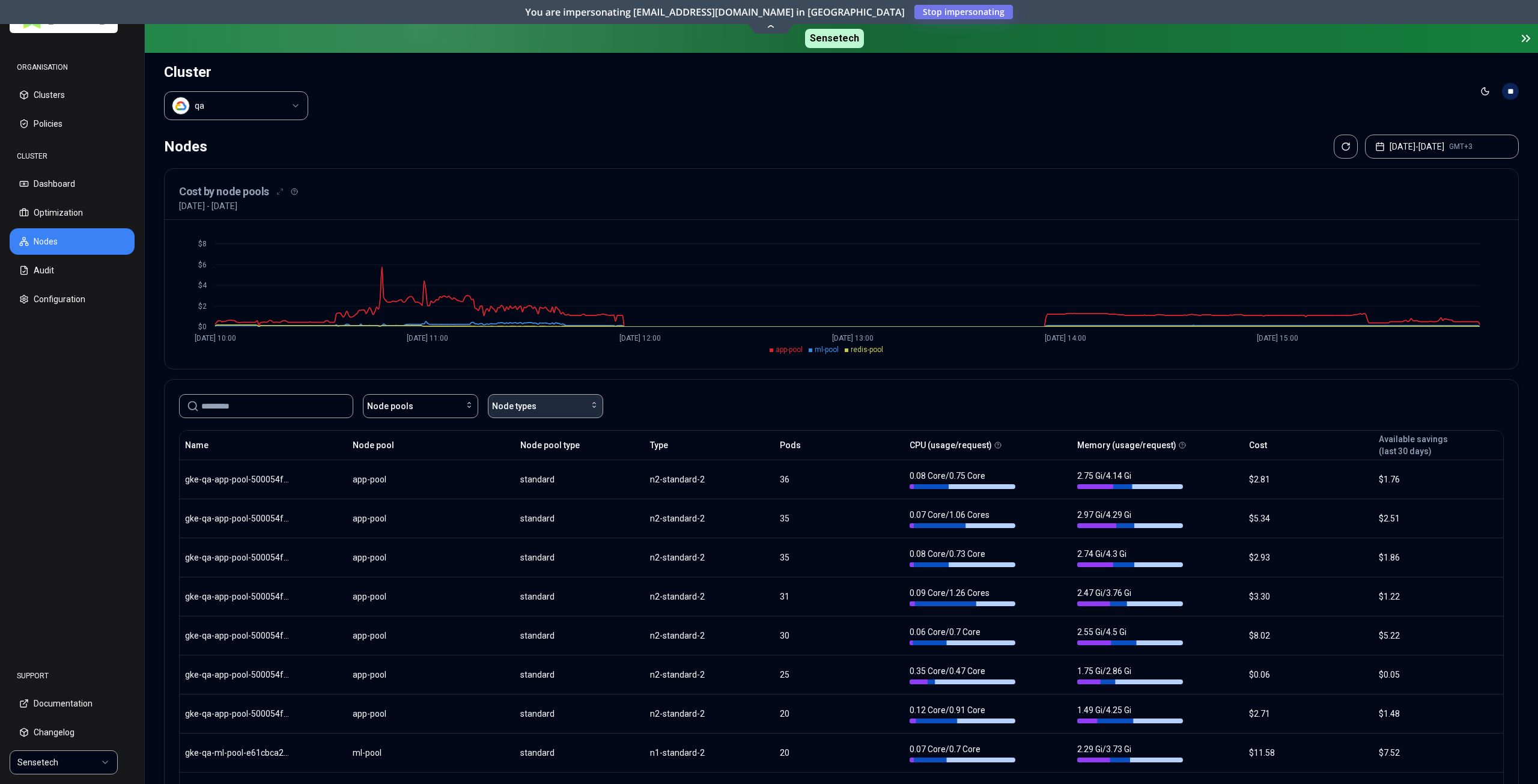
click at [509, 401] on span "Node types" at bounding box center [514, 406] width 44 height 12
click at [656, 398] on div "Node pools Node types" at bounding box center [841, 406] width 1325 height 24
click at [527, 404] on span "Node types" at bounding box center [514, 406] width 44 height 12
click at [665, 400] on div "Node pools Node types" at bounding box center [841, 406] width 1325 height 24
click at [447, 410] on div "Node pools" at bounding box center [421, 406] width 107 height 12
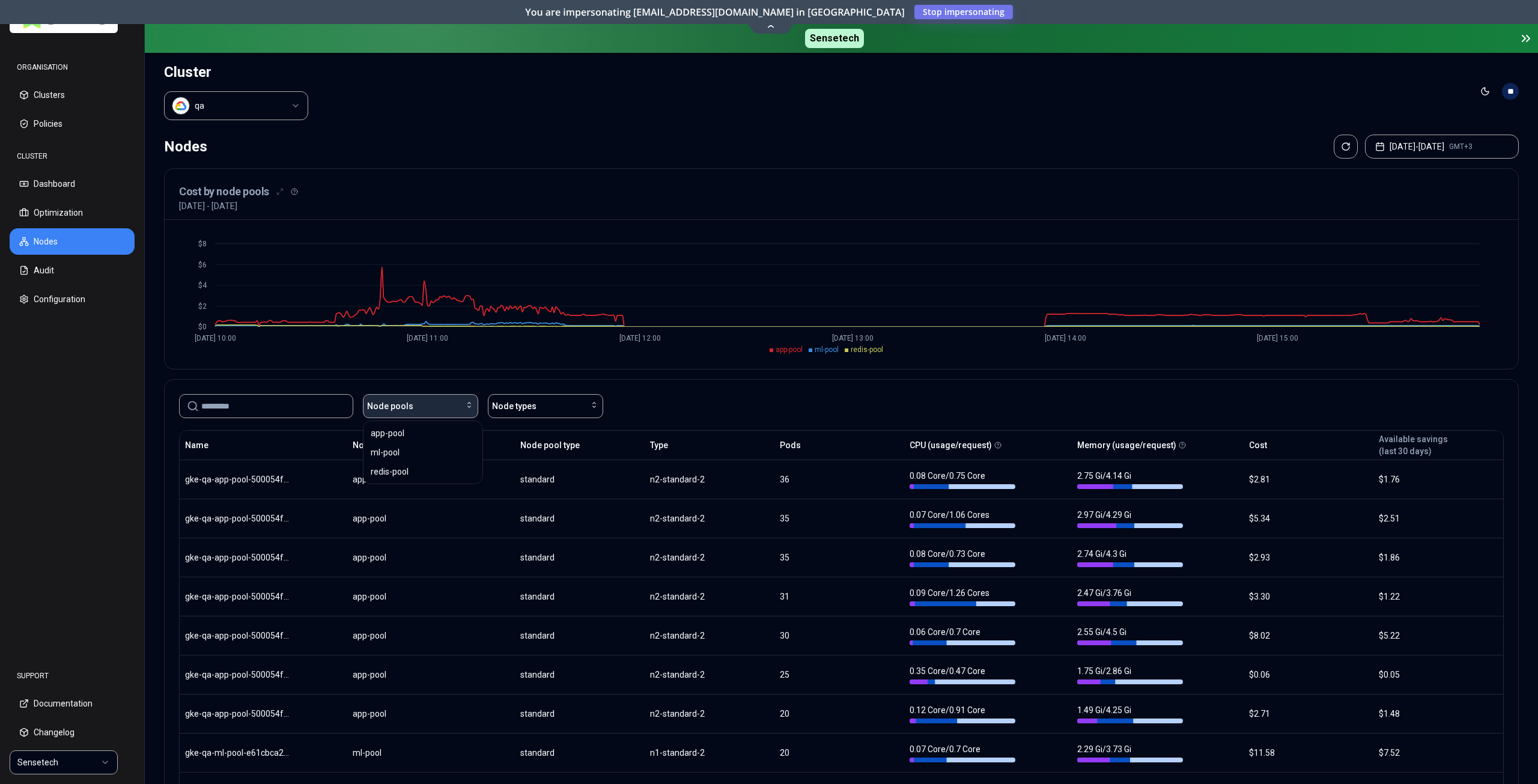
click at [447, 410] on div "Node pools" at bounding box center [421, 406] width 107 height 12
click at [632, 408] on div "Node pools Node types" at bounding box center [841, 406] width 1325 height 24
click at [1386, 142] on button "[DATE] - [DATE] GMT+3" at bounding box center [1441, 146] width 154 height 24
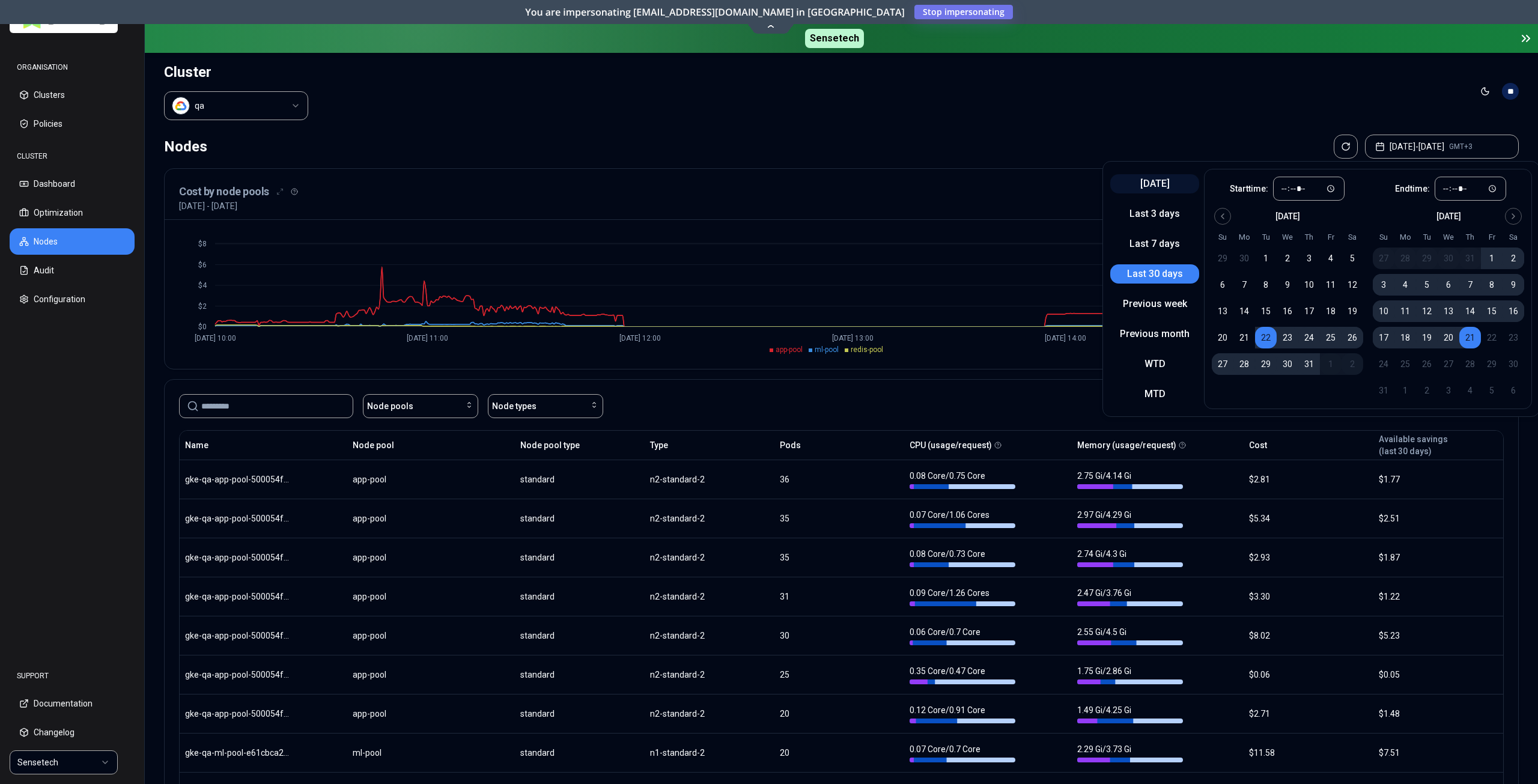
click at [1144, 182] on button "[DATE]" at bounding box center [1154, 184] width 89 height 20
type input "*****"
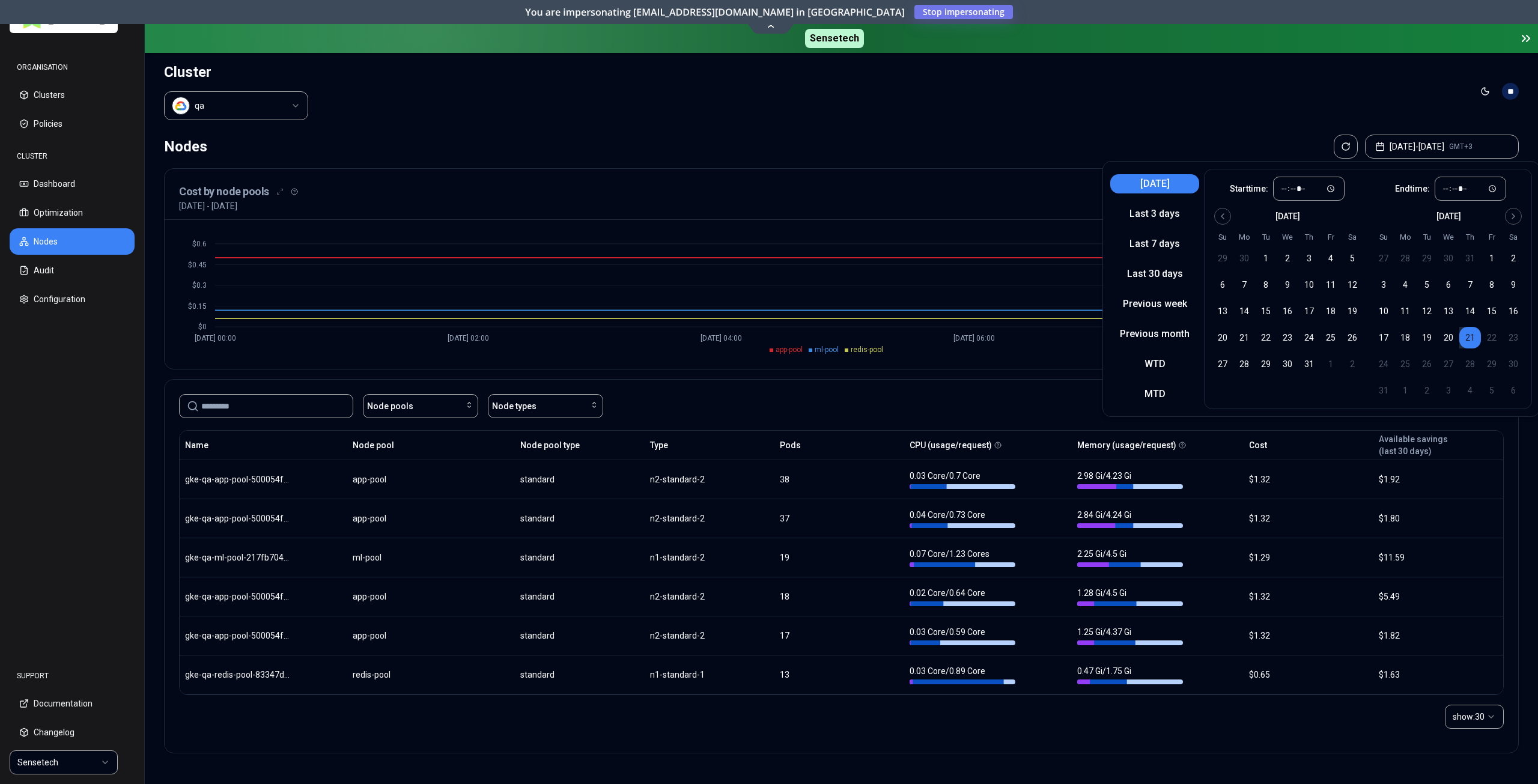
click at [989, 140] on div "Nodes [DATE] - [DATE] GMT+3" at bounding box center [841, 146] width 1355 height 24
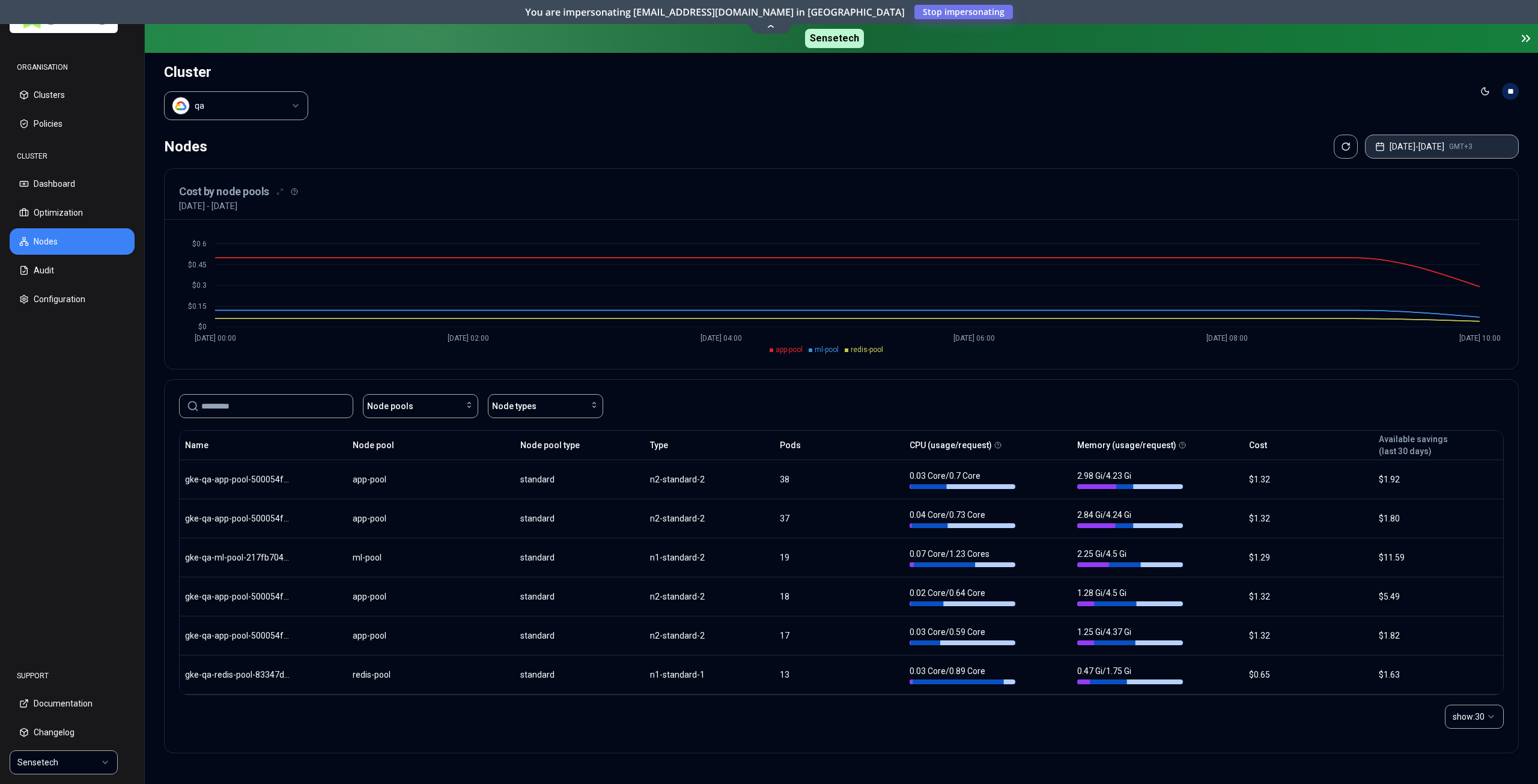
click at [1394, 141] on button "[DATE] - [DATE] GMT+3" at bounding box center [1441, 146] width 154 height 24
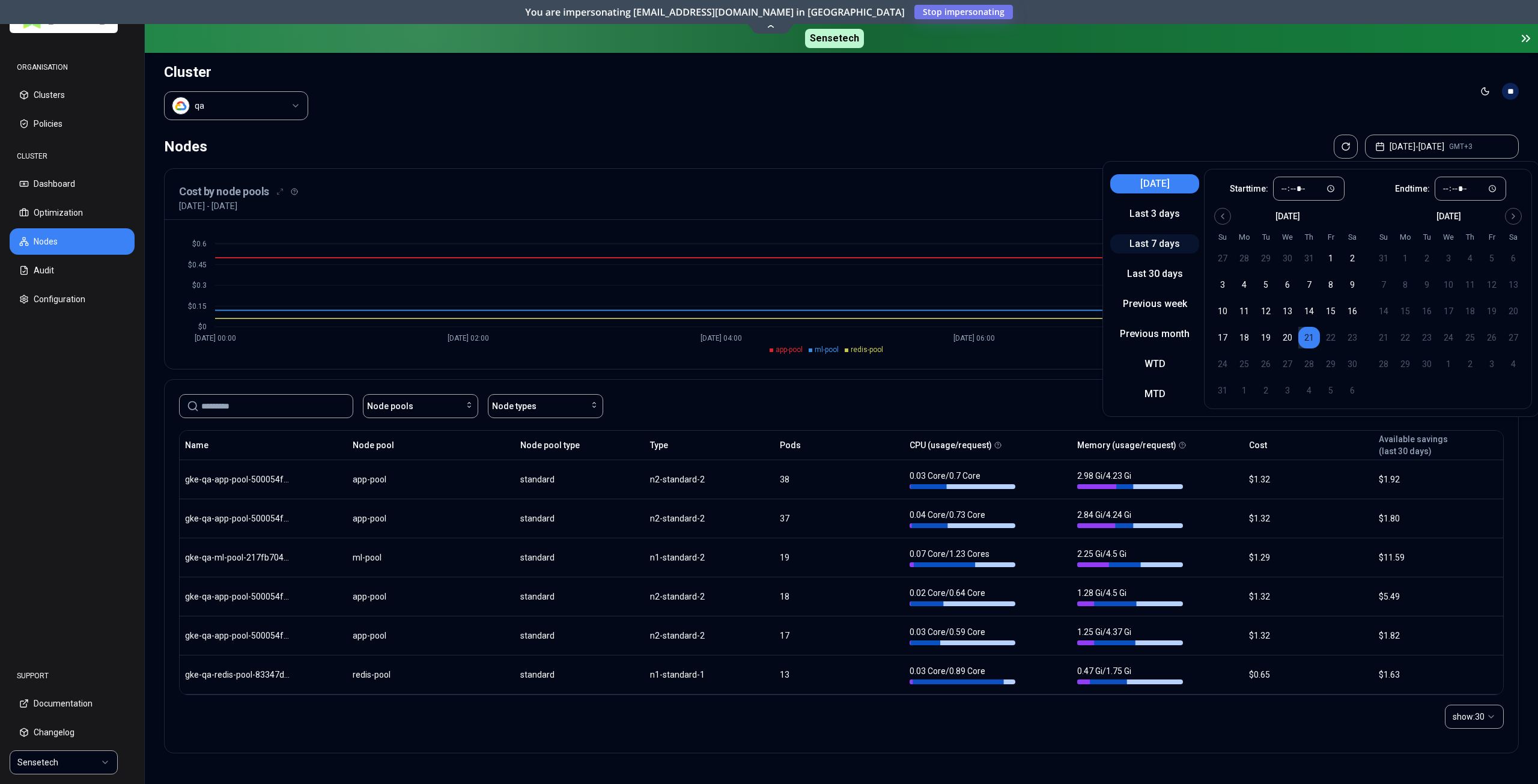
click at [1172, 236] on button "Last 7 days" at bounding box center [1154, 244] width 89 height 20
type input "*****"
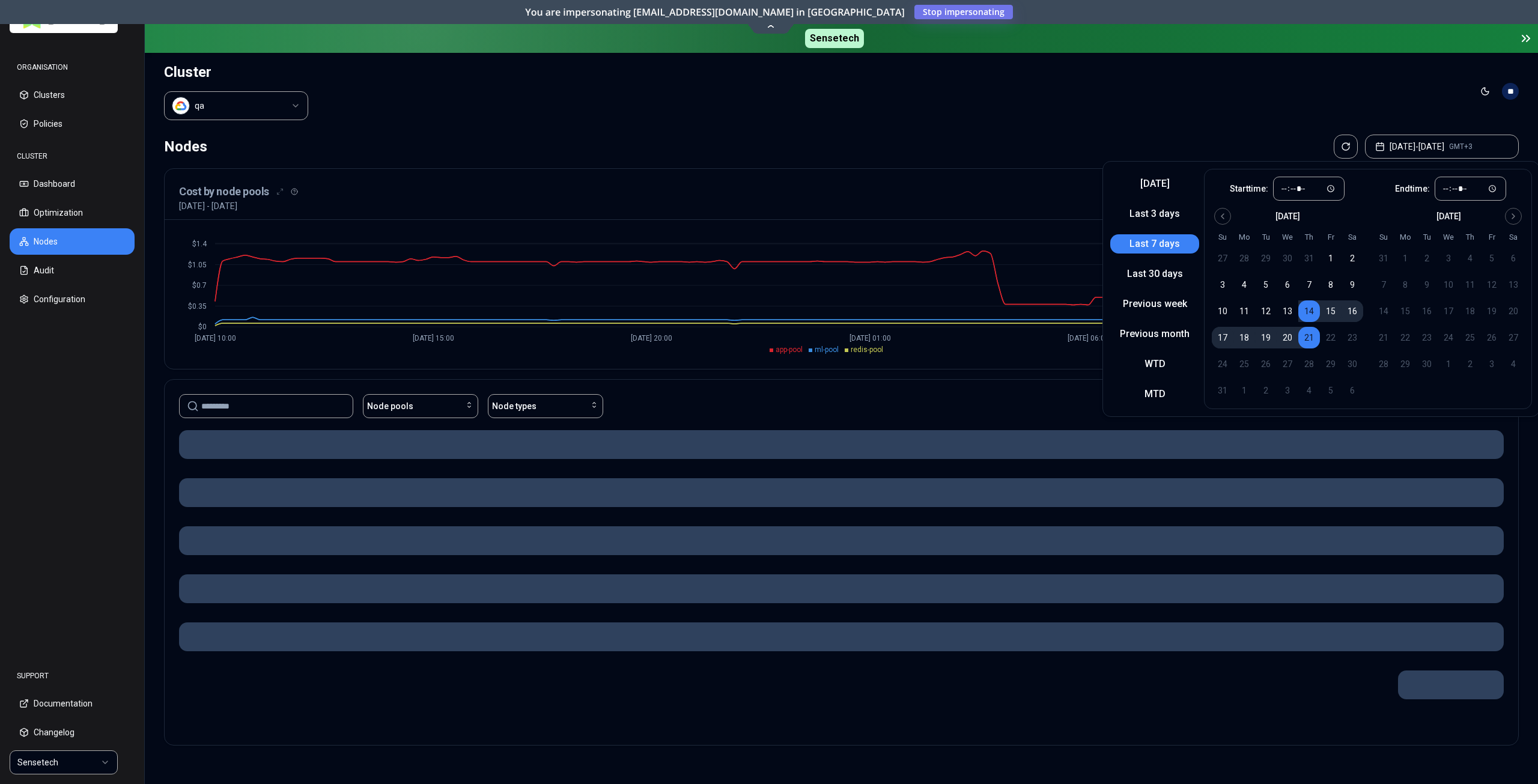
click at [1135, 104] on header "Cluster qa Toggle theme **" at bounding box center [841, 91] width 1393 height 77
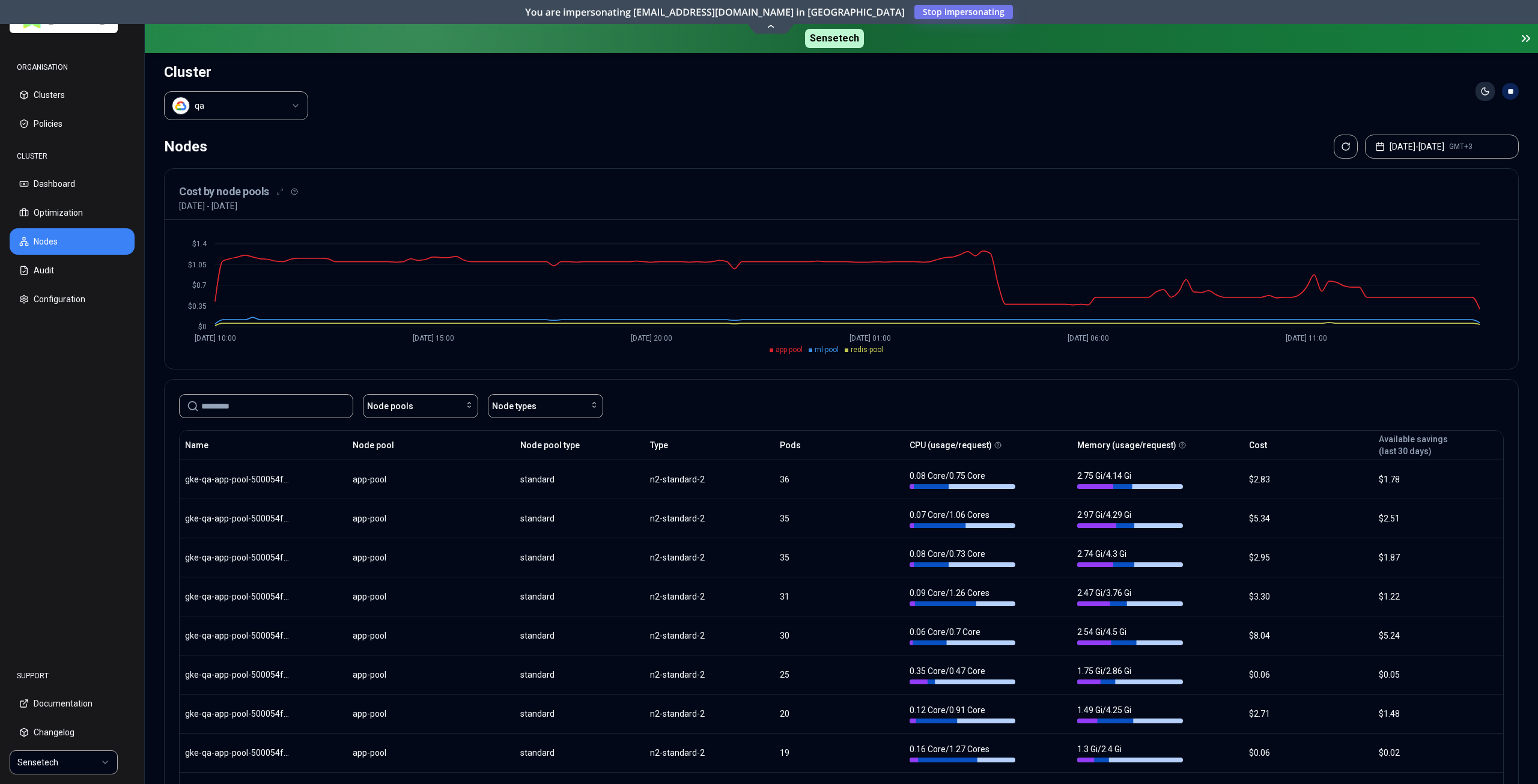
click at [1488, 94] on html "ORGANISATION Clusters Policies CLUSTER Dashboard Optimization Nodes Audit Confi…" at bounding box center [769, 392] width 1538 height 784
click at [1459, 122] on div "Light" at bounding box center [1456, 116] width 71 height 20
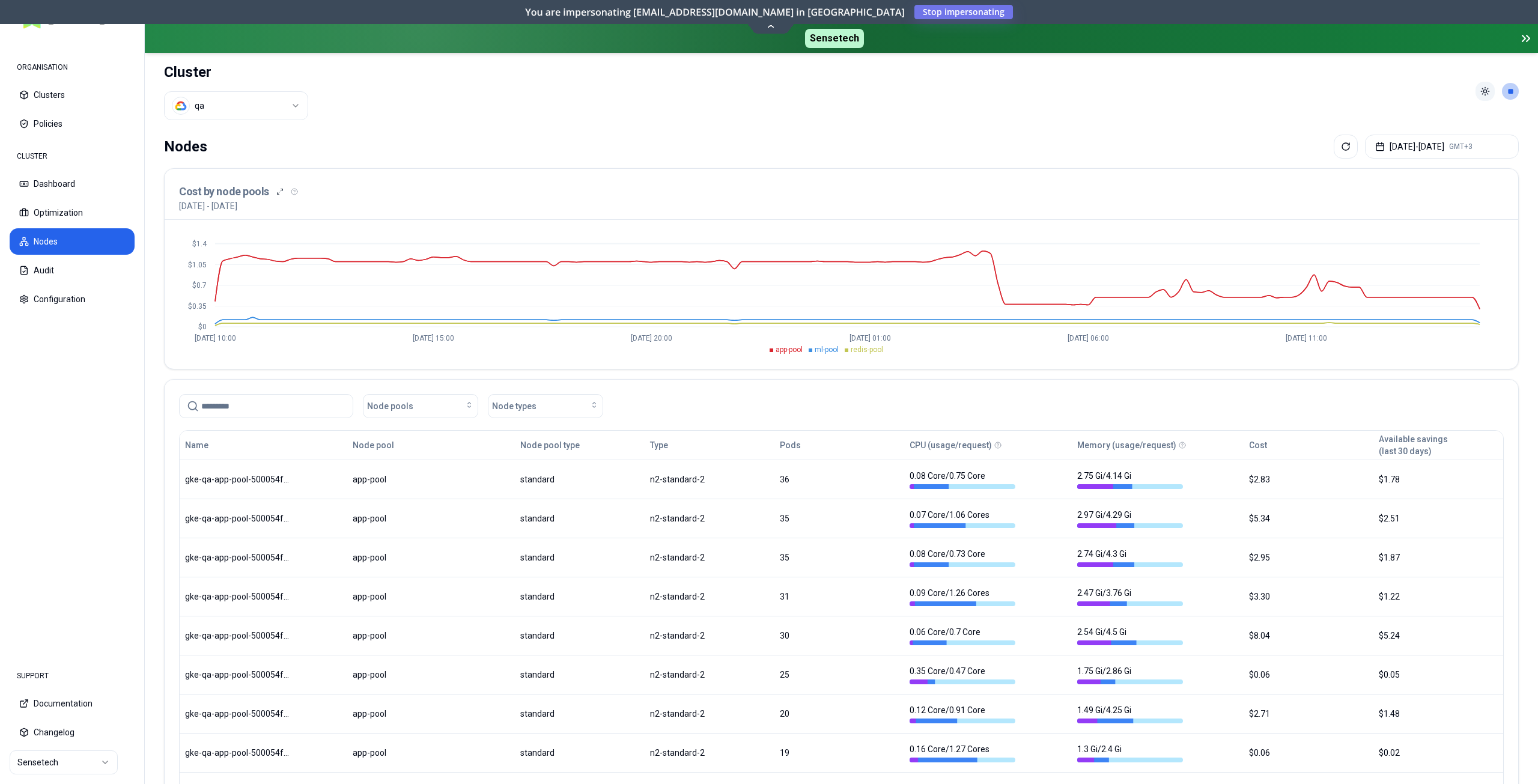
click at [1480, 97] on html "ORGANISATION Clusters Policies CLUSTER Dashboard Optimization Nodes Audit Confi…" at bounding box center [769, 392] width 1538 height 784
click at [1458, 134] on div "Dark" at bounding box center [1456, 135] width 71 height 20
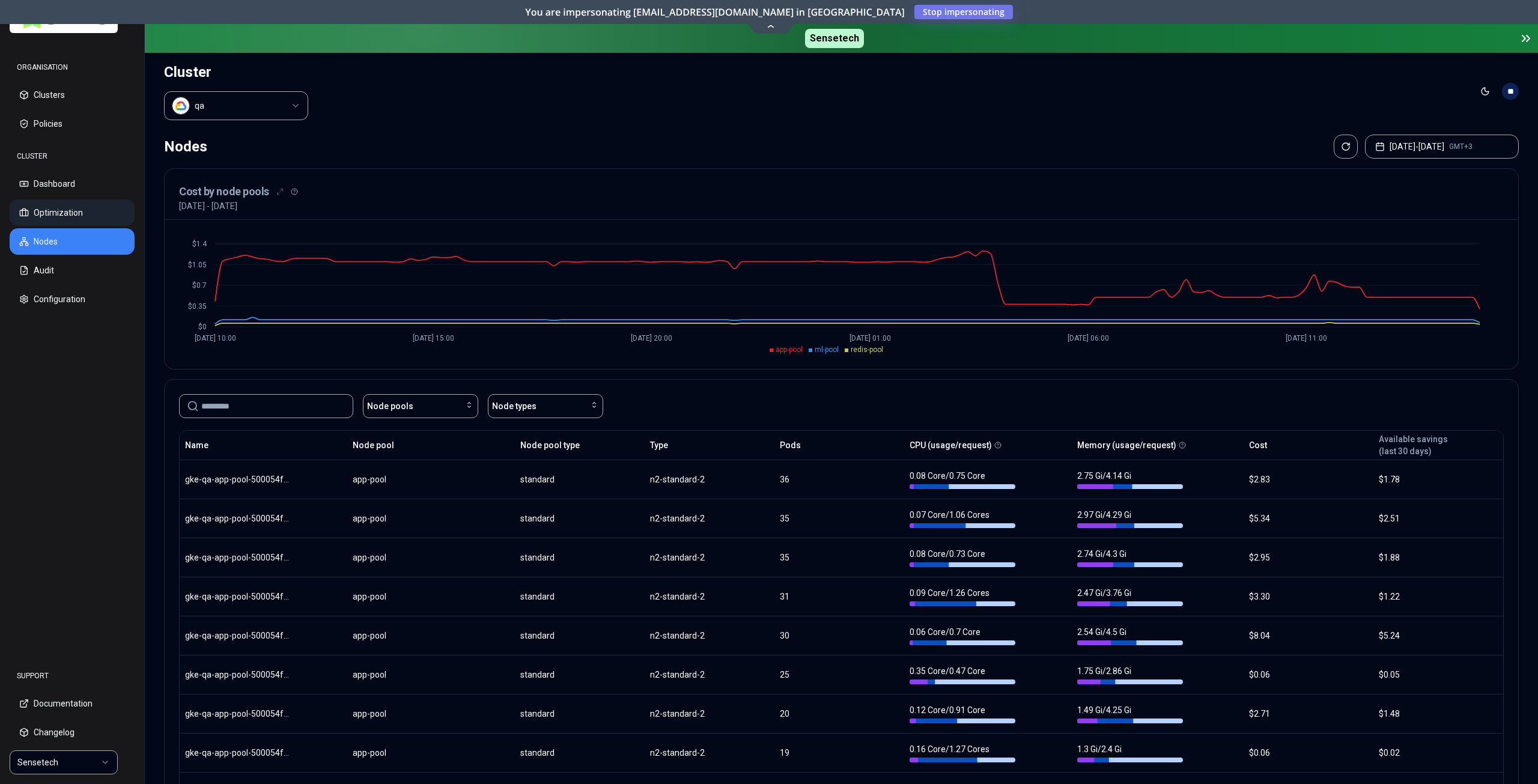
click at [62, 210] on button "Optimization" at bounding box center [72, 213] width 125 height 26
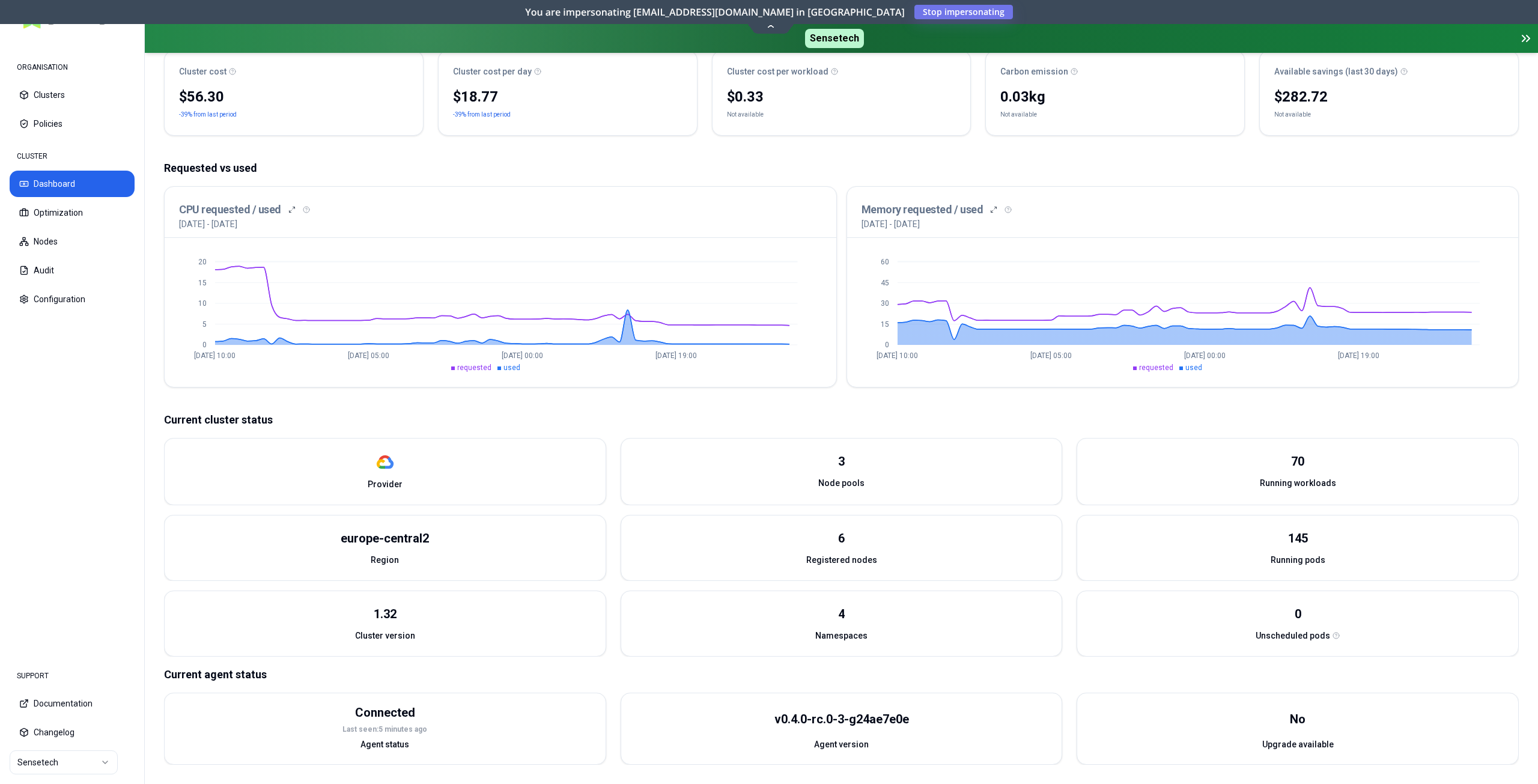
scroll to position [152, 0]
